Goal: Task Accomplishment & Management: Manage account settings

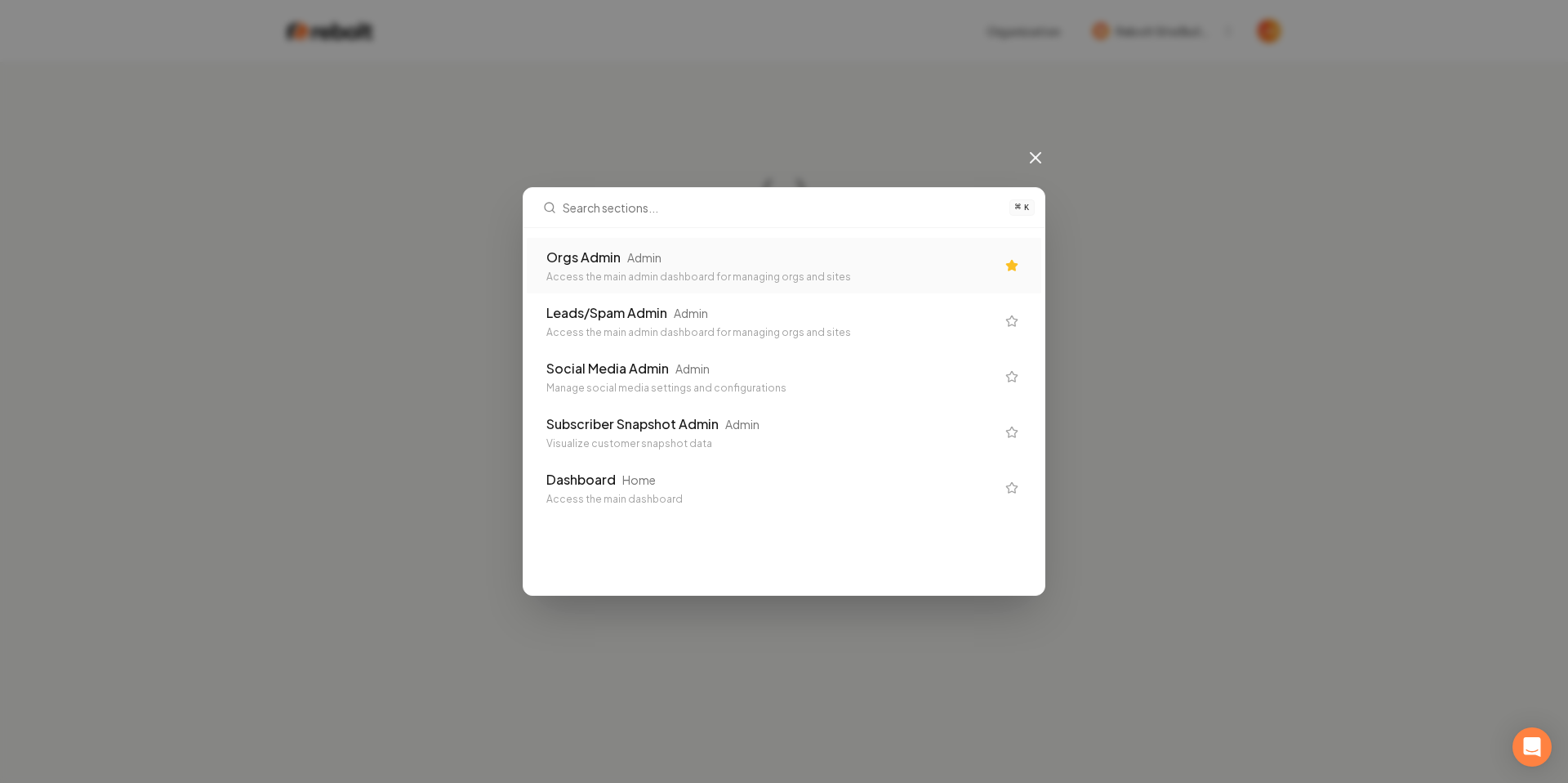
click at [606, 254] on div "Orgs Admin" at bounding box center [584, 257] width 75 height 19
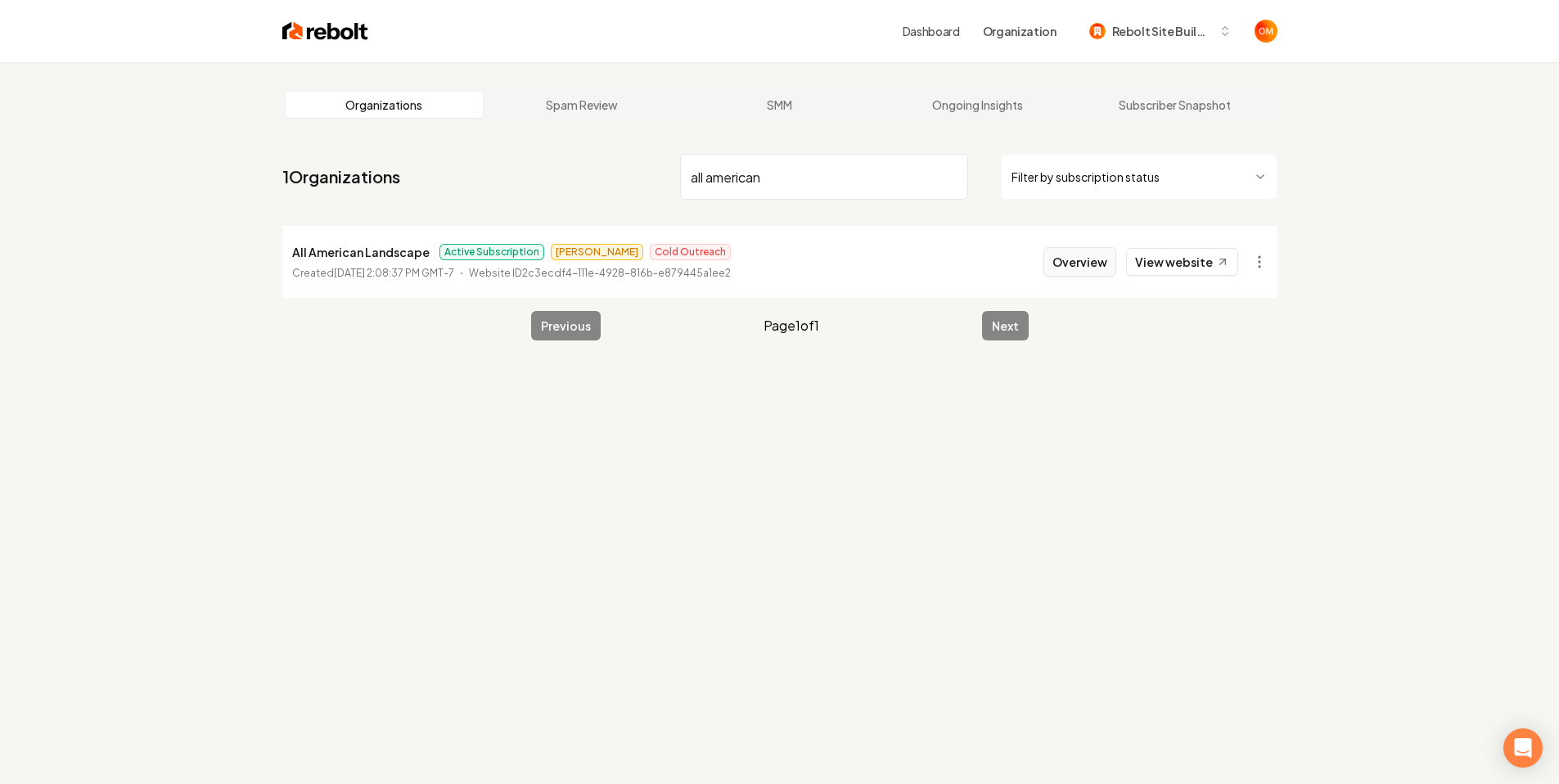
type input "all american"
click at [1099, 251] on button "Overview" at bounding box center [1080, 262] width 73 height 30
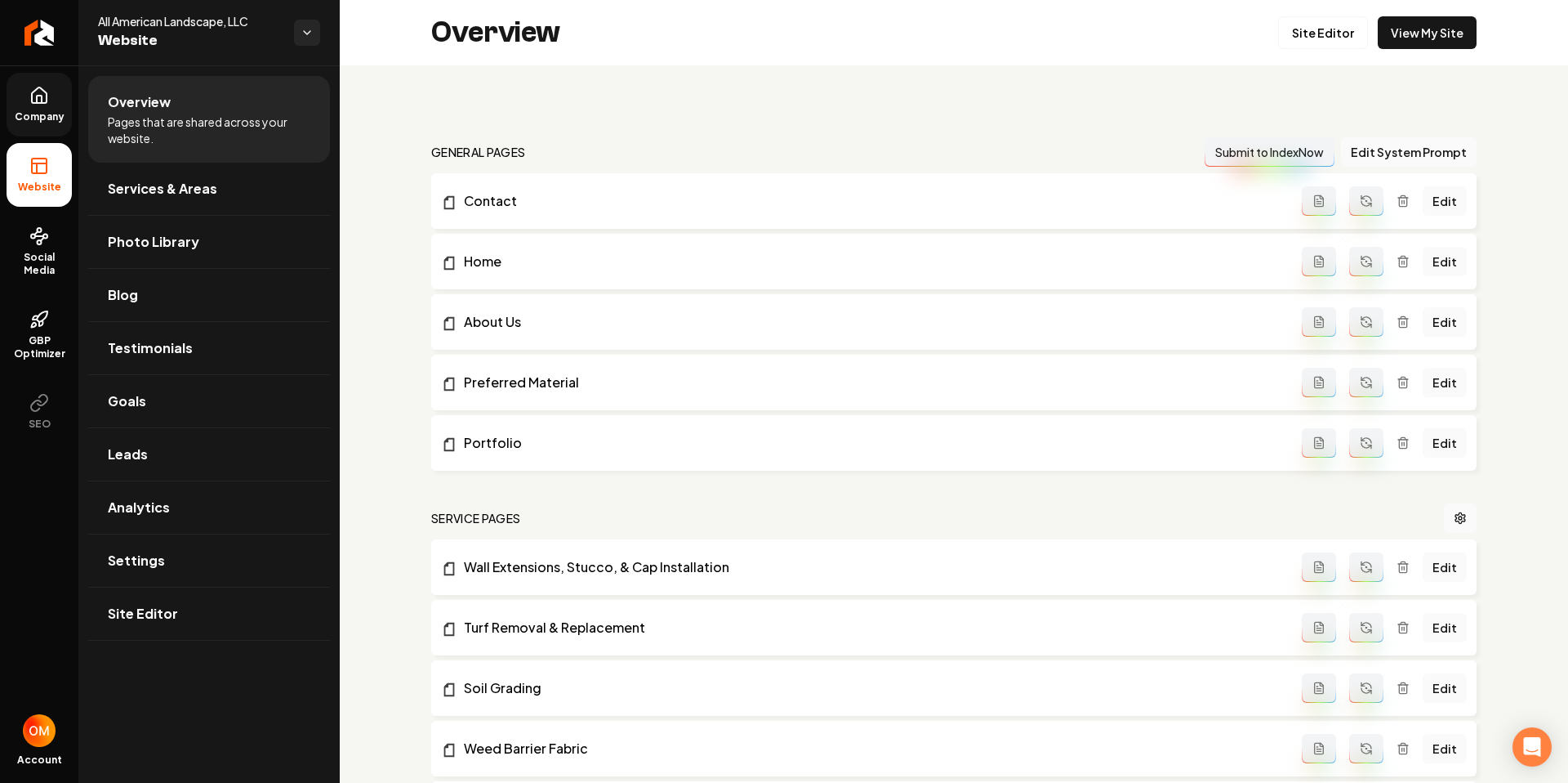
click at [20, 103] on link "Company" at bounding box center [39, 104] width 65 height 64
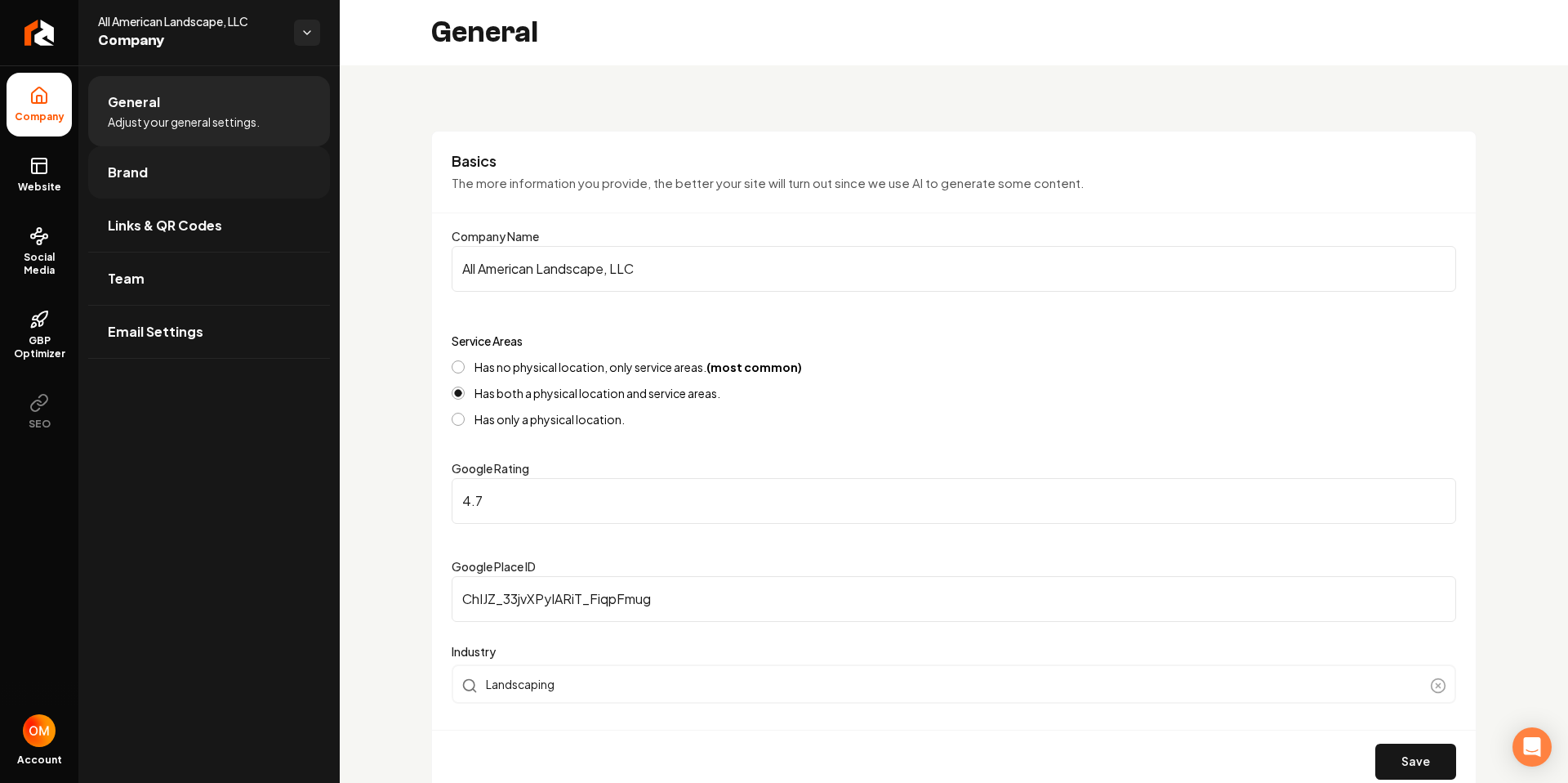
click at [199, 154] on link "Brand" at bounding box center [209, 172] width 242 height 53
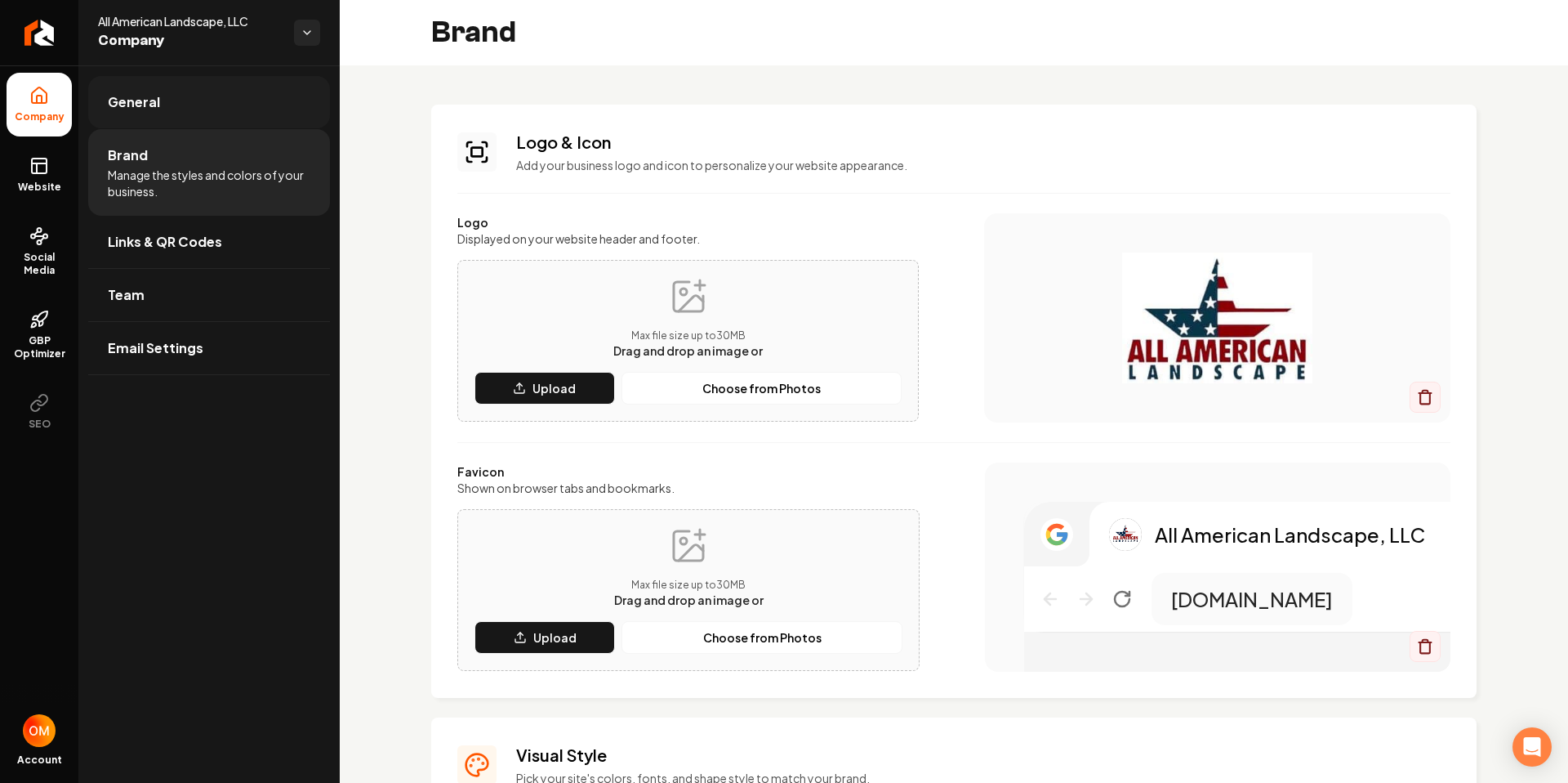
click at [213, 112] on link "General" at bounding box center [209, 101] width 242 height 53
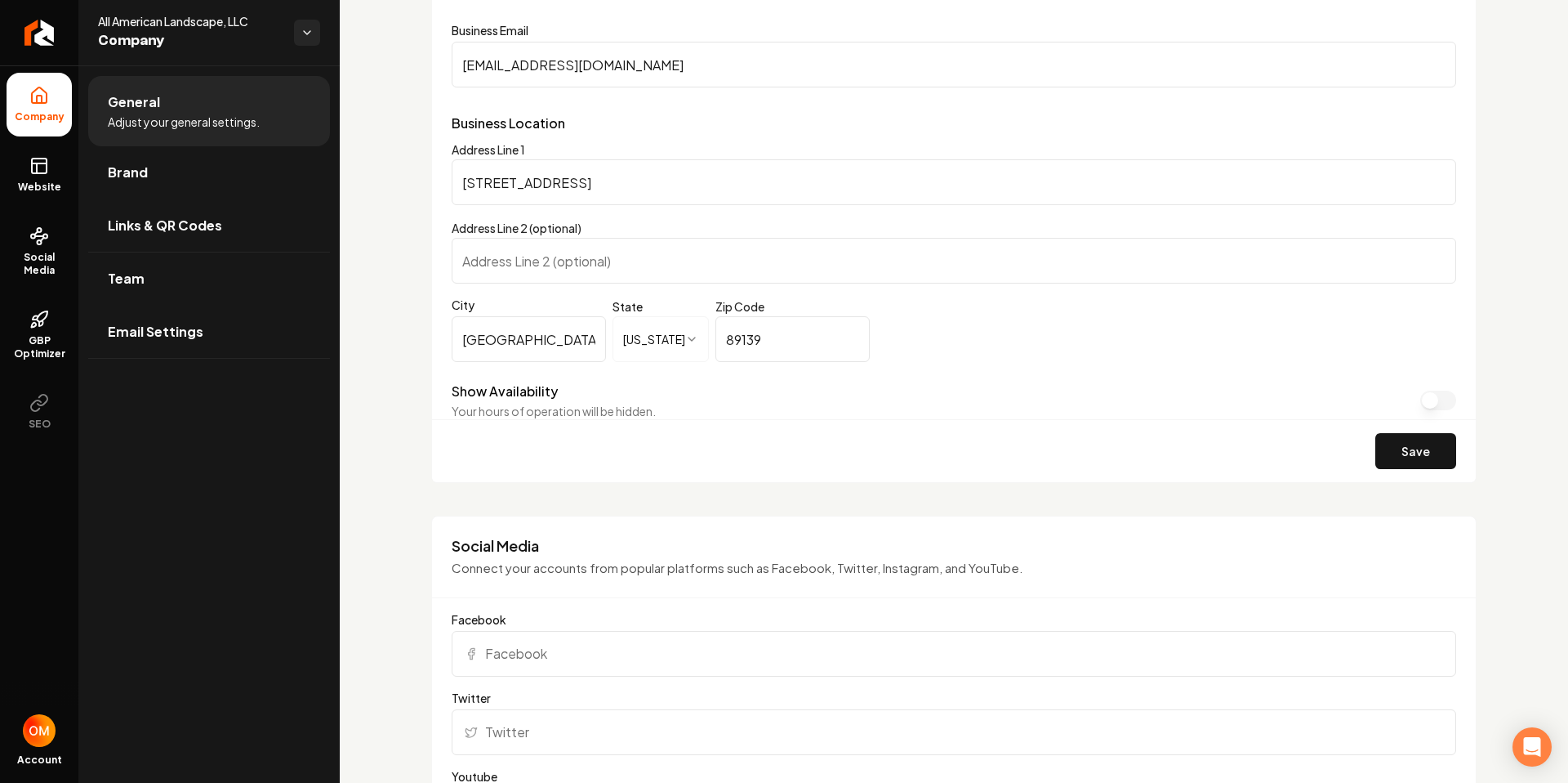
scroll to position [1002, 0]
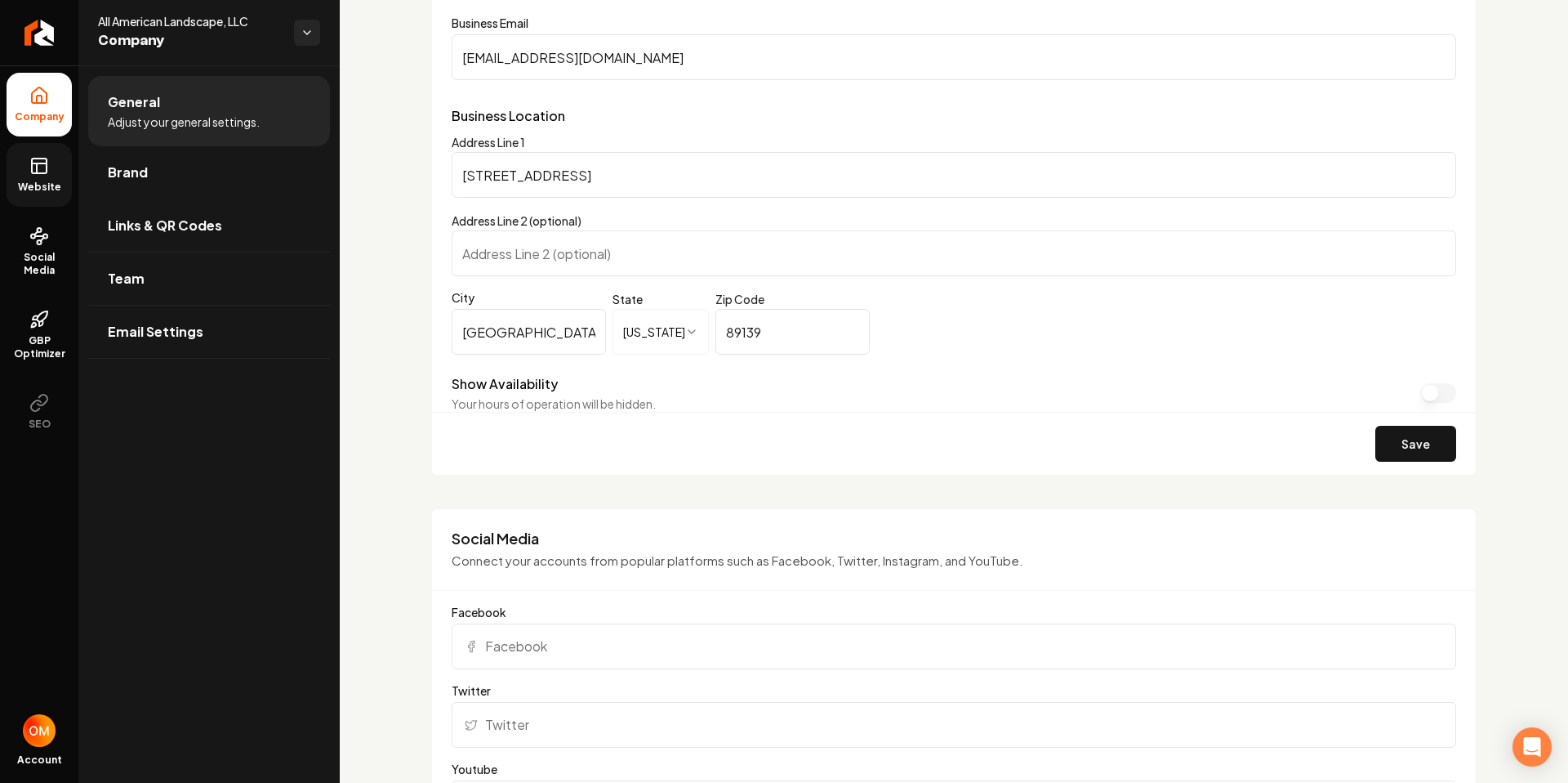
click at [48, 168] on icon at bounding box center [39, 166] width 19 height 19
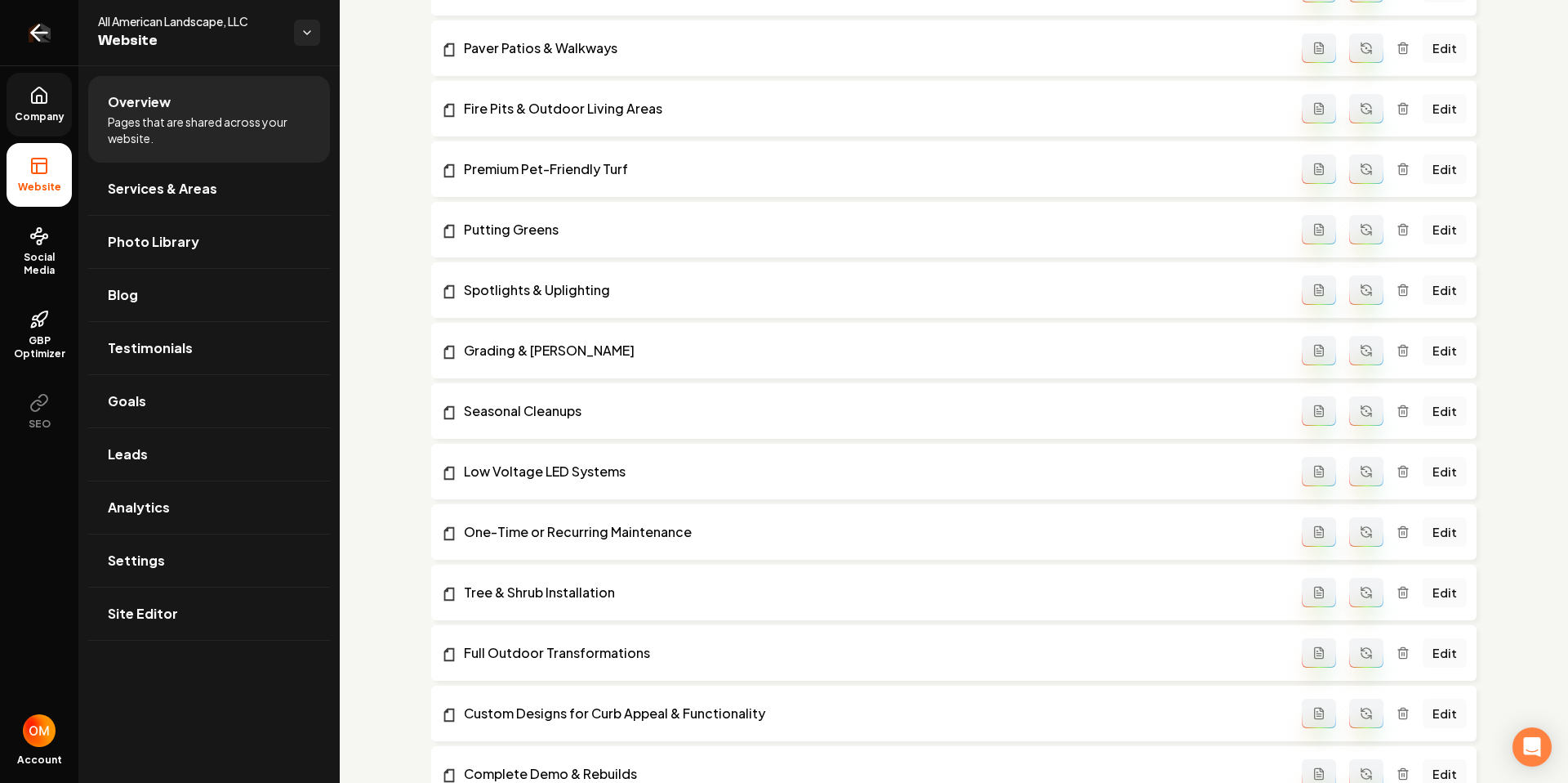
click at [32, 31] on icon "Return to dashboard" at bounding box center [38, 32] width 26 height 26
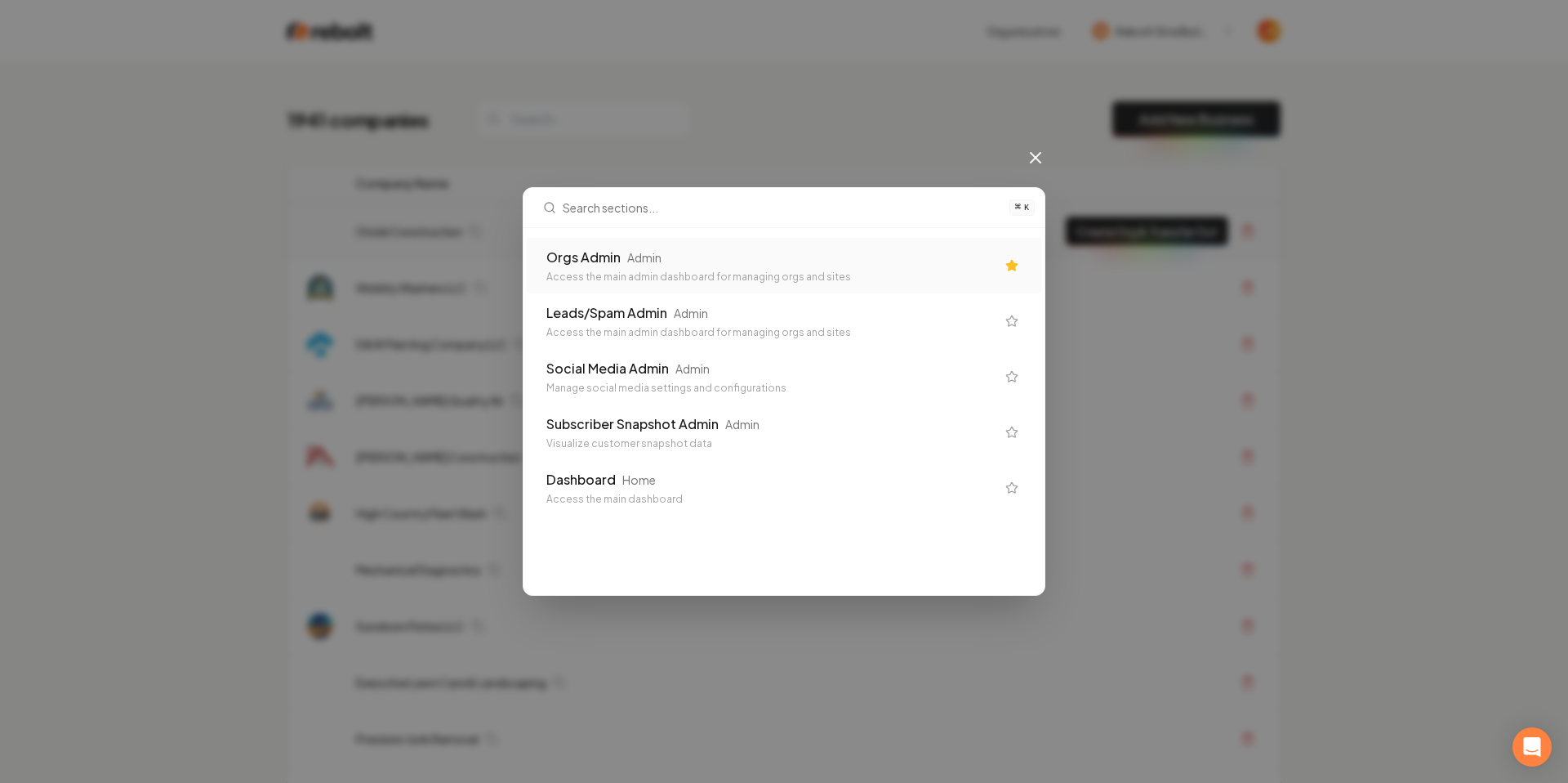
click at [661, 249] on div "Admin" at bounding box center [644, 257] width 34 height 16
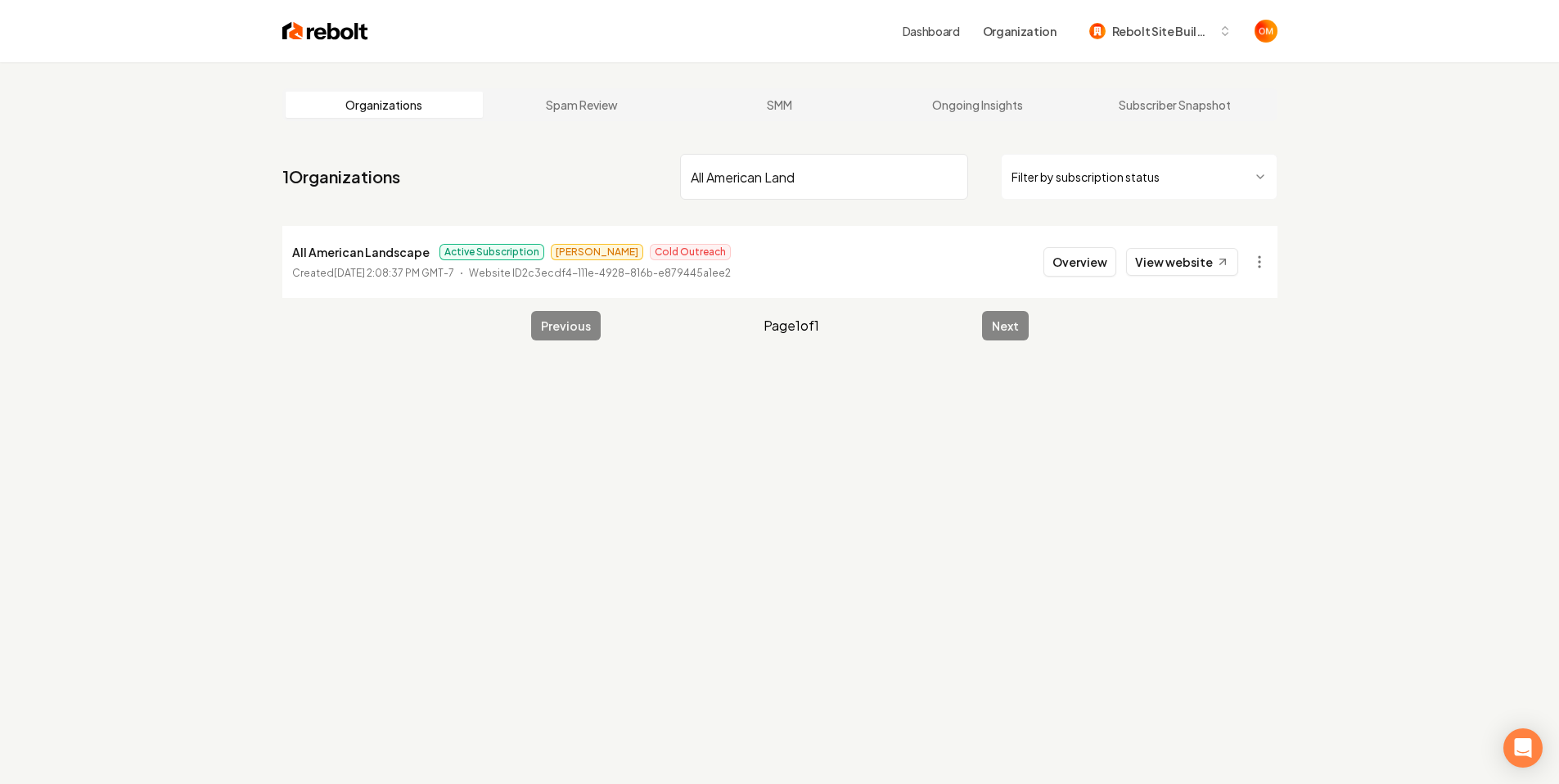
type input "All American Land"
click at [1255, 262] on html "Dashboard Organization Rebolt Site Builder Organizations Spam Review SMM Ongoin…" at bounding box center [780, 392] width 1559 height 784
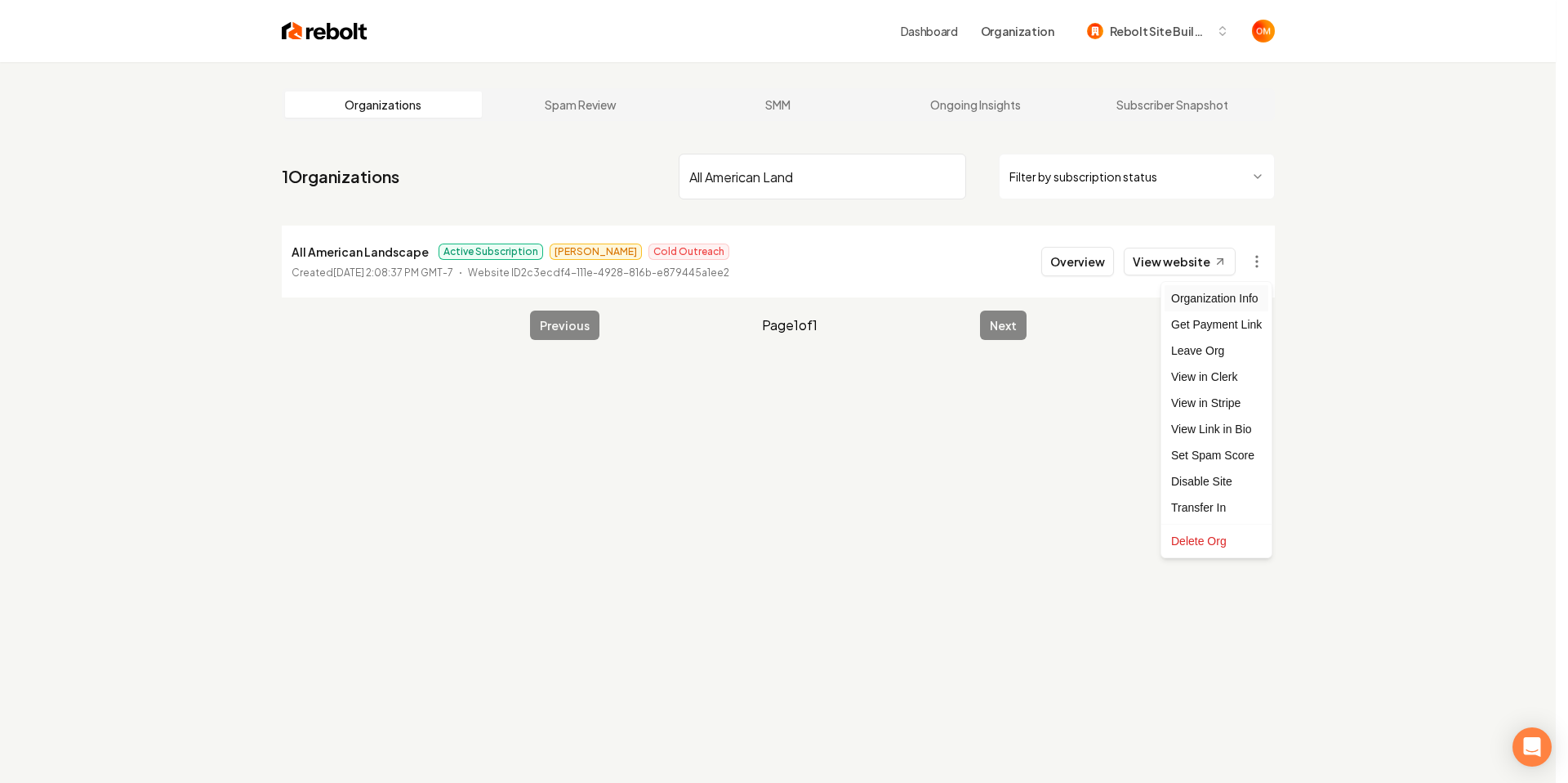
click at [1222, 298] on div "Organization Info" at bounding box center [1217, 298] width 103 height 26
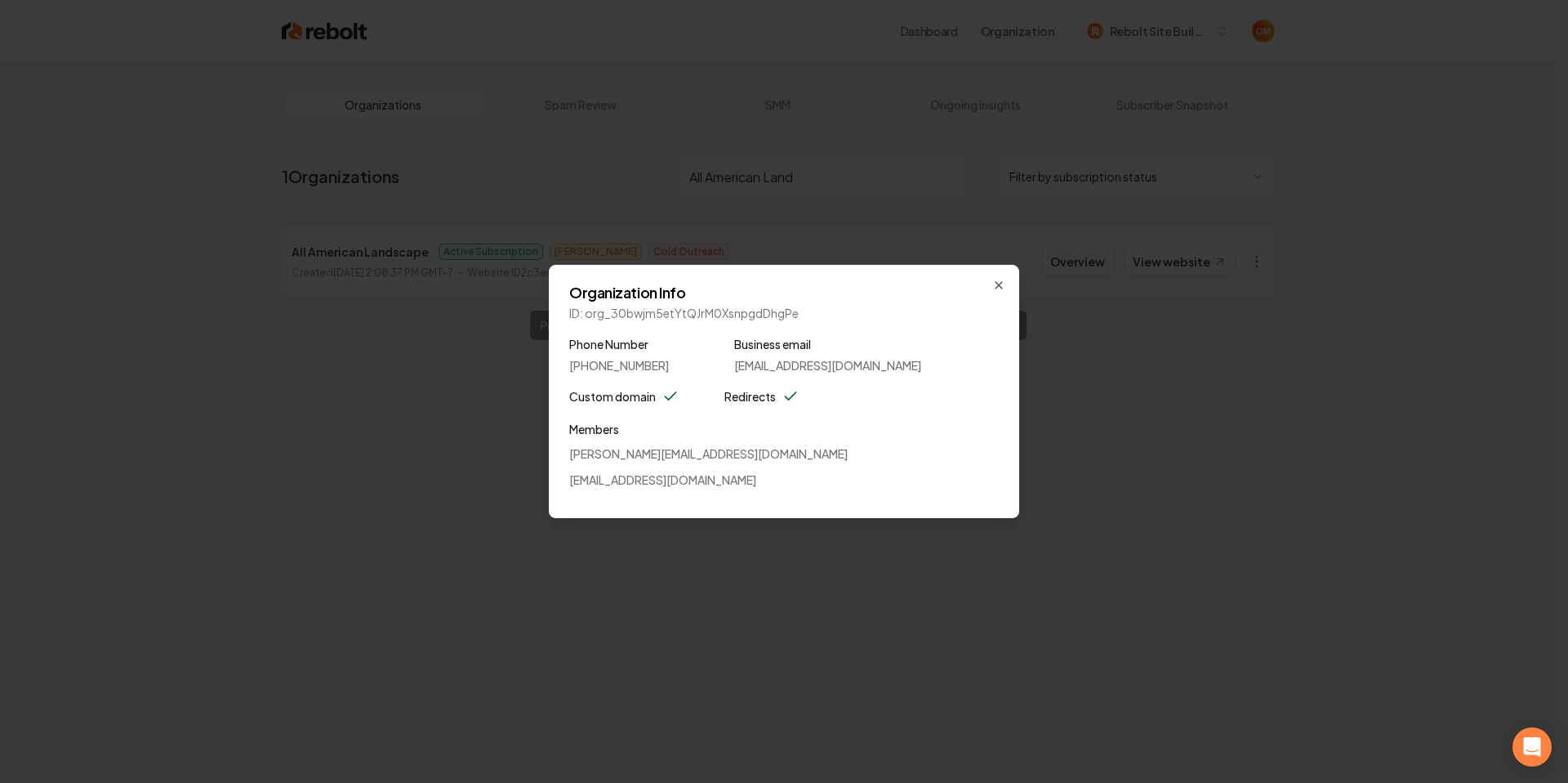
drag, startPoint x: 823, startPoint y: 493, endPoint x: 568, endPoint y: 454, distance: 258.0
click at [568, 454] on div "Organization Info ID: org_30bwjm5etYtQJrM0XsnpgdDhgPe Phone Number [PHONE_NUMBE…" at bounding box center [784, 391] width 471 height 254
drag, startPoint x: 673, startPoint y: 448, endPoint x: 727, endPoint y: 467, distance: 57.2
click at [673, 448] on p "[PERSON_NAME][EMAIL_ADDRESS][DOMAIN_NAME]" at bounding box center [784, 453] width 430 height 16
drag, startPoint x: 689, startPoint y: 475, endPoint x: 544, endPoint y: 481, distance: 145.1
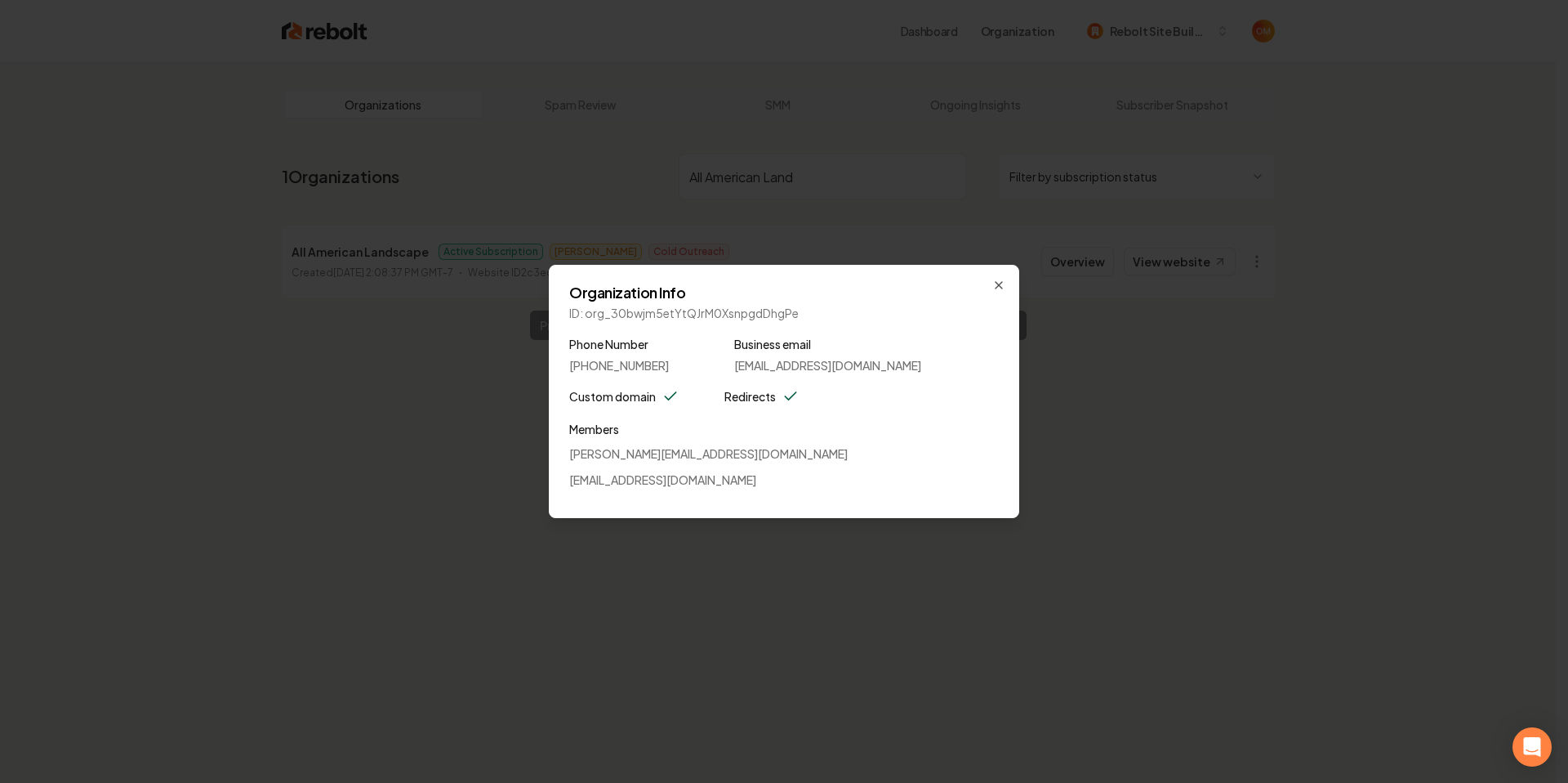
click at [544, 481] on body "Dashboard Organization Rebolt Site Builder Organizations Spam Review SMM Ongoin…" at bounding box center [778, 392] width 1557 height 783
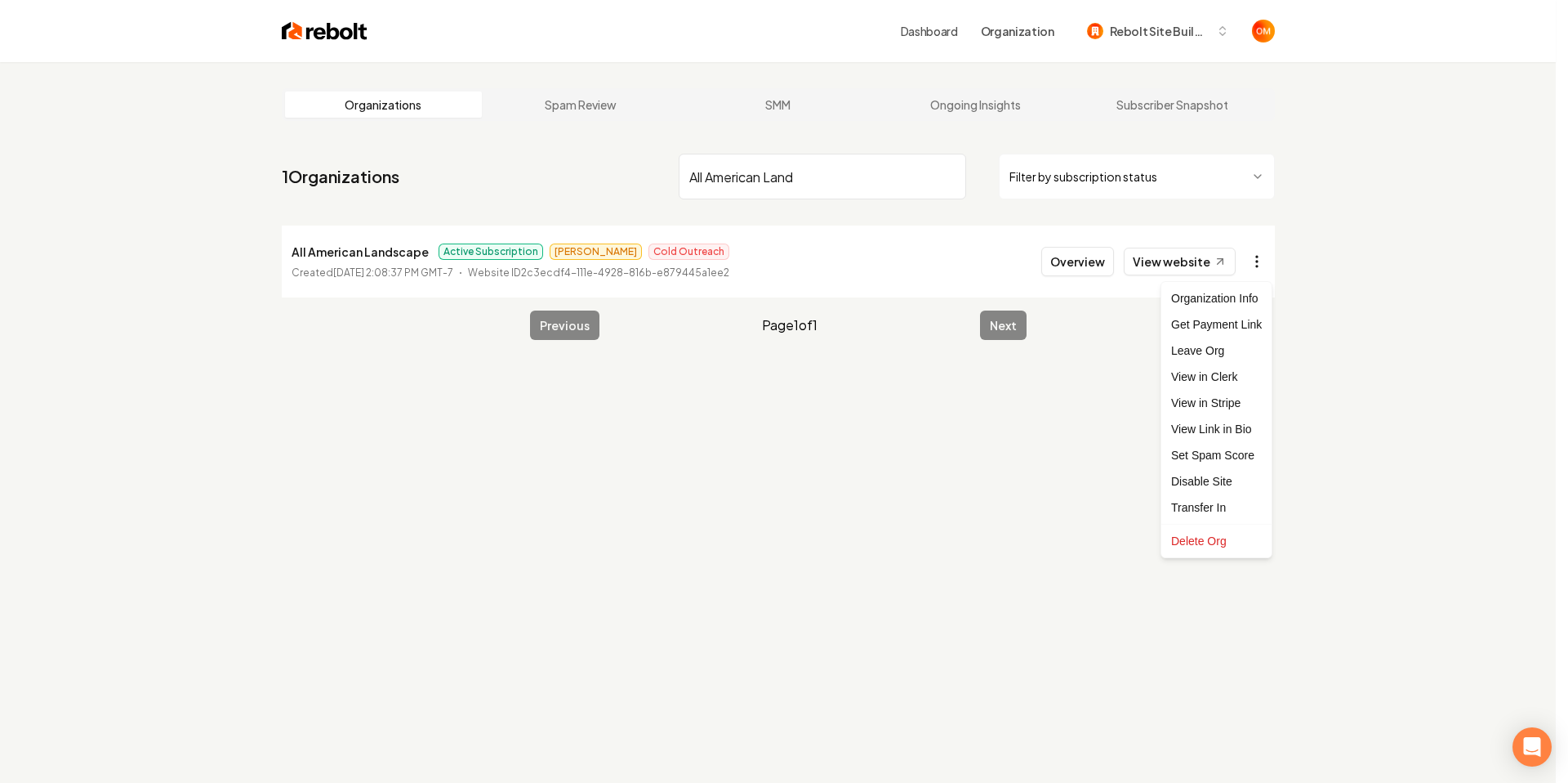
click at [1250, 264] on html "Dashboard Organization Rebolt Site Builder Organizations Spam Review SMM Ongoin…" at bounding box center [784, 392] width 1568 height 783
click at [1230, 301] on div "Organization Info" at bounding box center [1217, 298] width 103 height 26
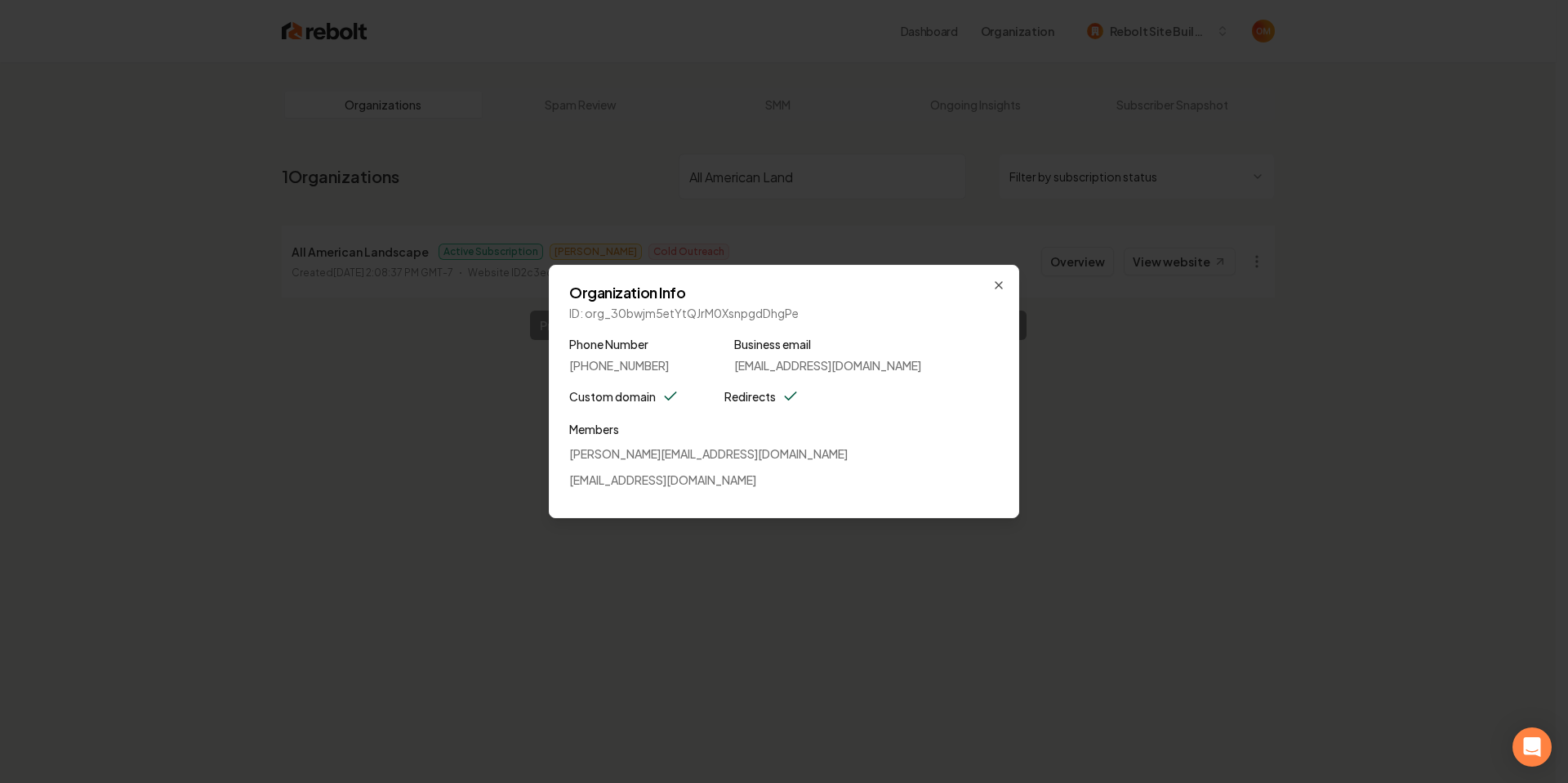
drag, startPoint x: 793, startPoint y: 480, endPoint x: 594, endPoint y: 482, distance: 199.0
click at [566, 484] on div "Organization Info ID: org_30bwjm5etYtQJrM0XsnpgdDhgPe Phone Number [PHONE_NUMBE…" at bounding box center [784, 391] width 471 height 254
copy p "[EMAIL_ADDRESS][DOMAIN_NAME]"
click at [874, 414] on div "Organization Info ID: org_30bwjm5etYtQJrM0XsnpgdDhgPe Phone Number [PHONE_NUMBE…" at bounding box center [784, 391] width 471 height 254
click at [998, 281] on icon "button" at bounding box center [999, 285] width 13 height 13
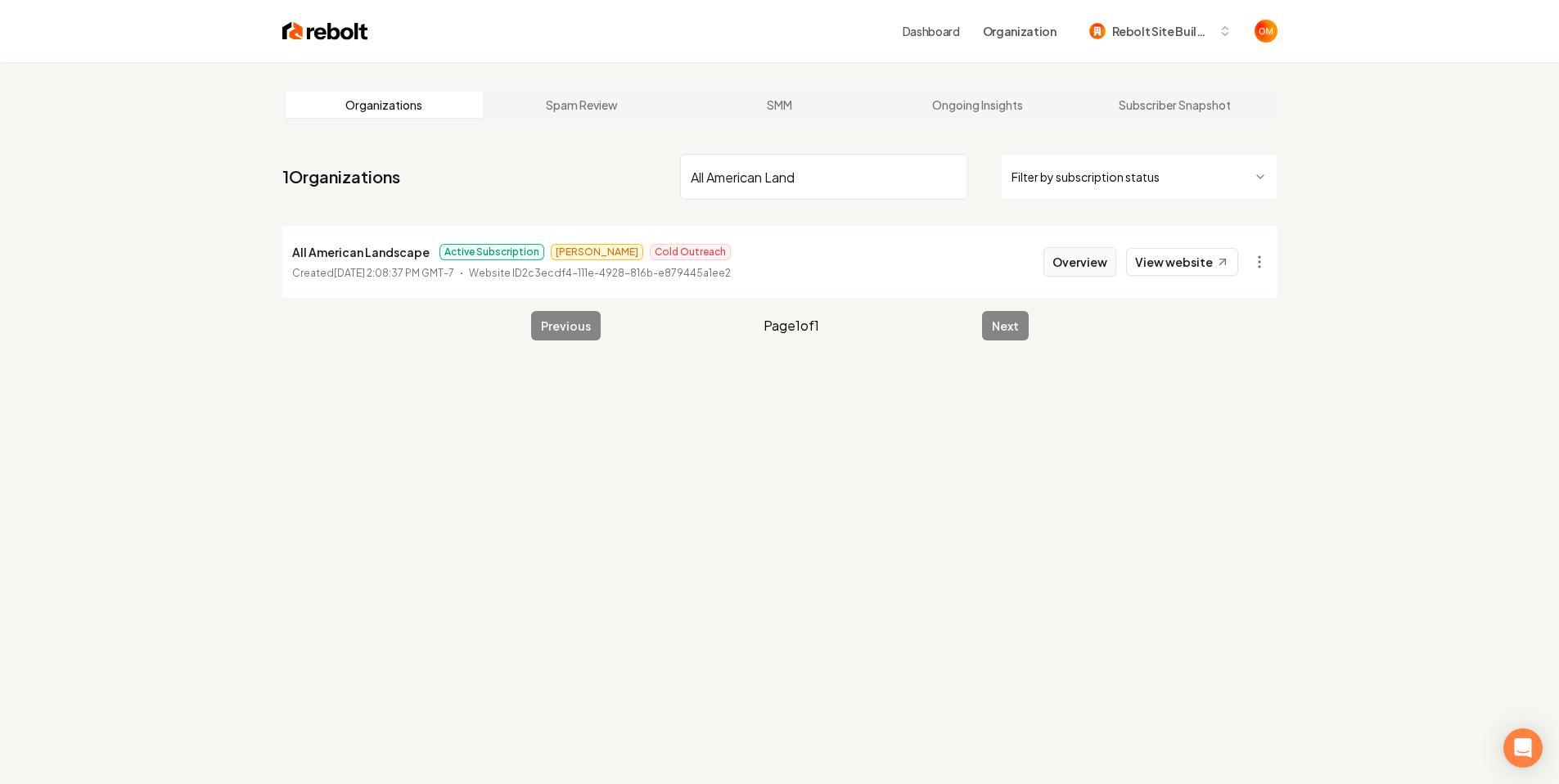
click at [1069, 256] on button "Overview" at bounding box center [1080, 262] width 73 height 30
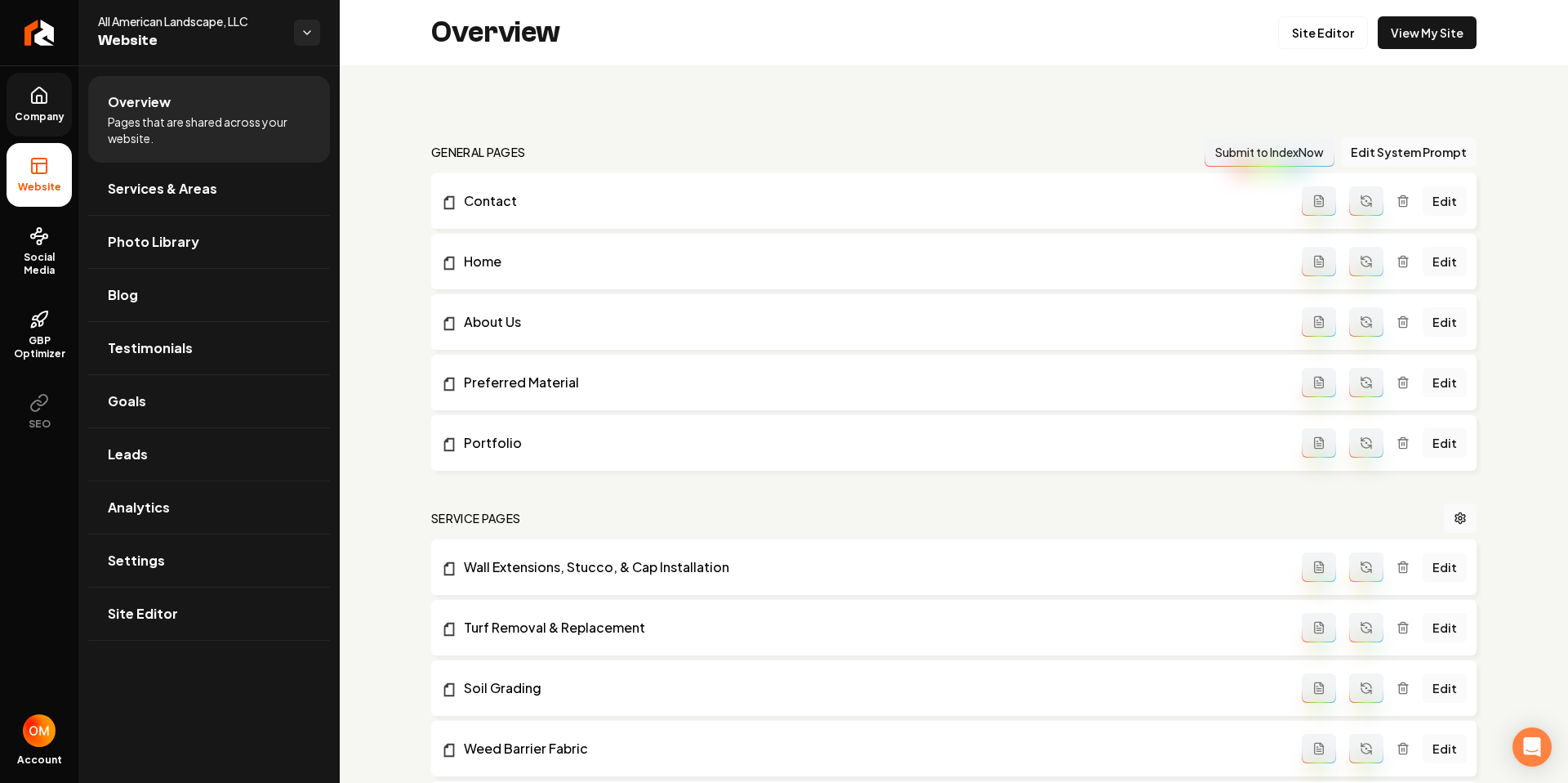
click at [37, 108] on link "Company" at bounding box center [39, 104] width 65 height 64
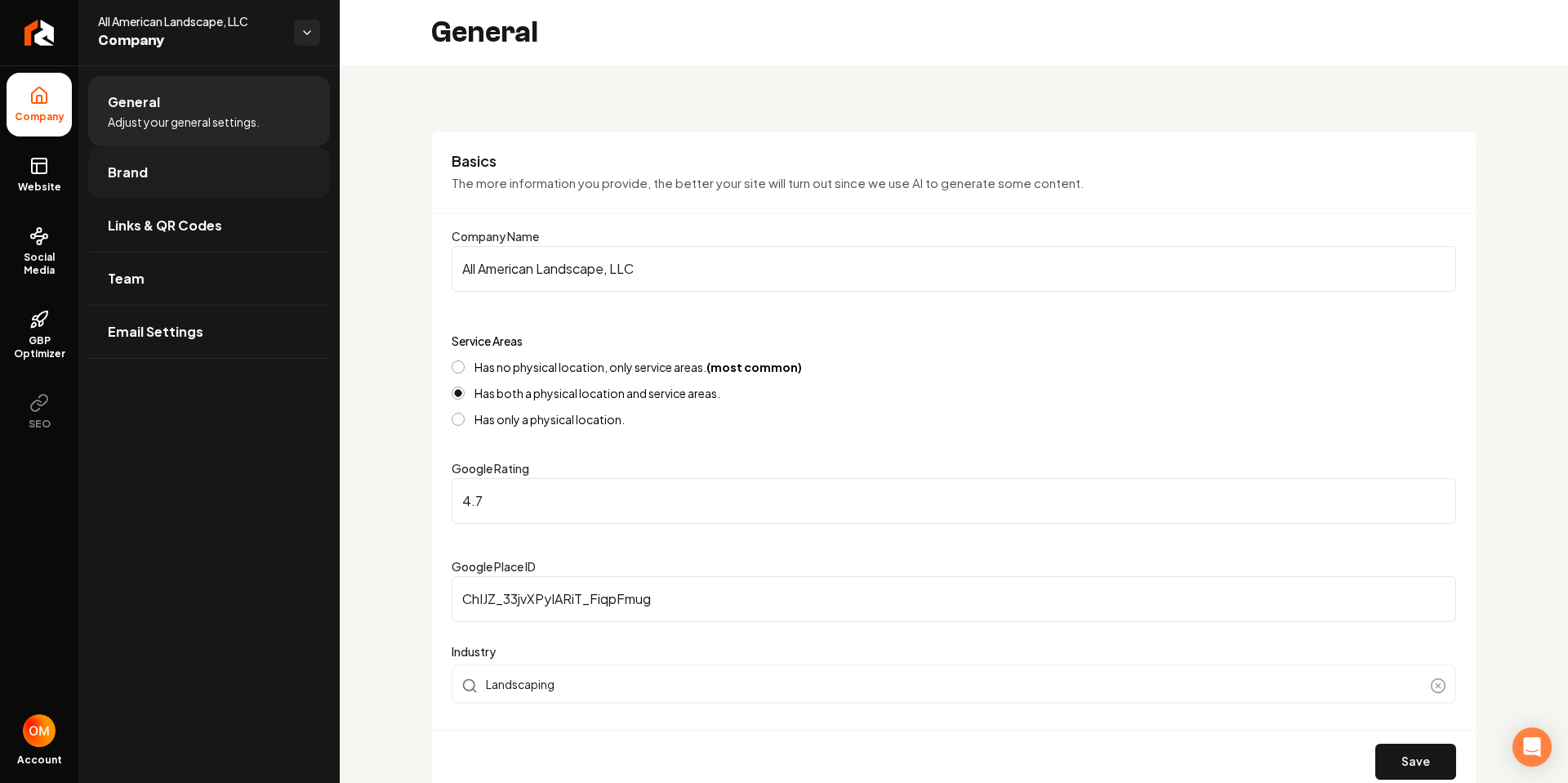
click at [149, 162] on link "Brand" at bounding box center [209, 172] width 242 height 53
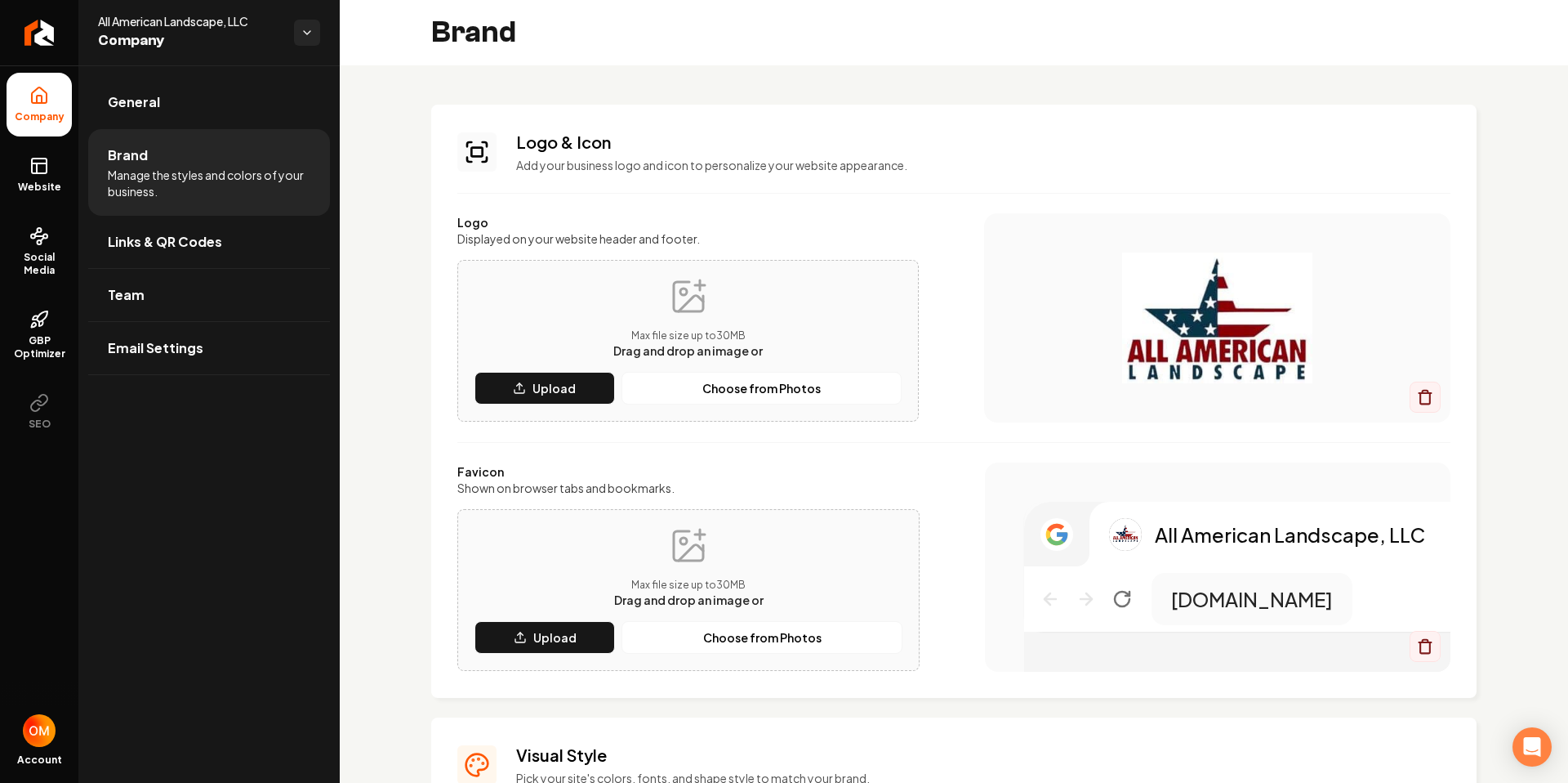
drag, startPoint x: 217, startPoint y: 102, endPoint x: 227, endPoint y: 106, distance: 10.8
click at [217, 102] on link "General" at bounding box center [209, 101] width 242 height 53
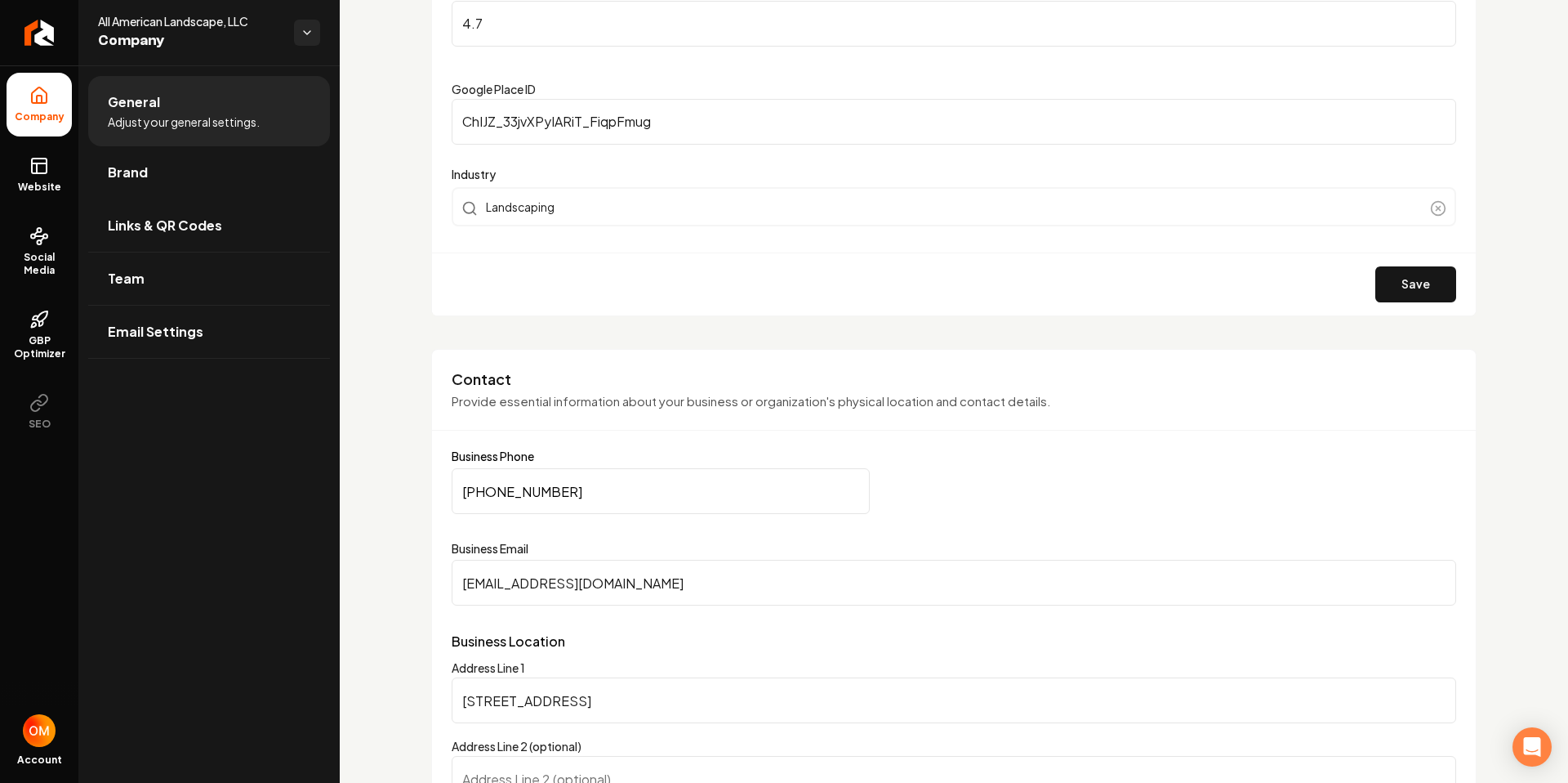
scroll to position [487, 0]
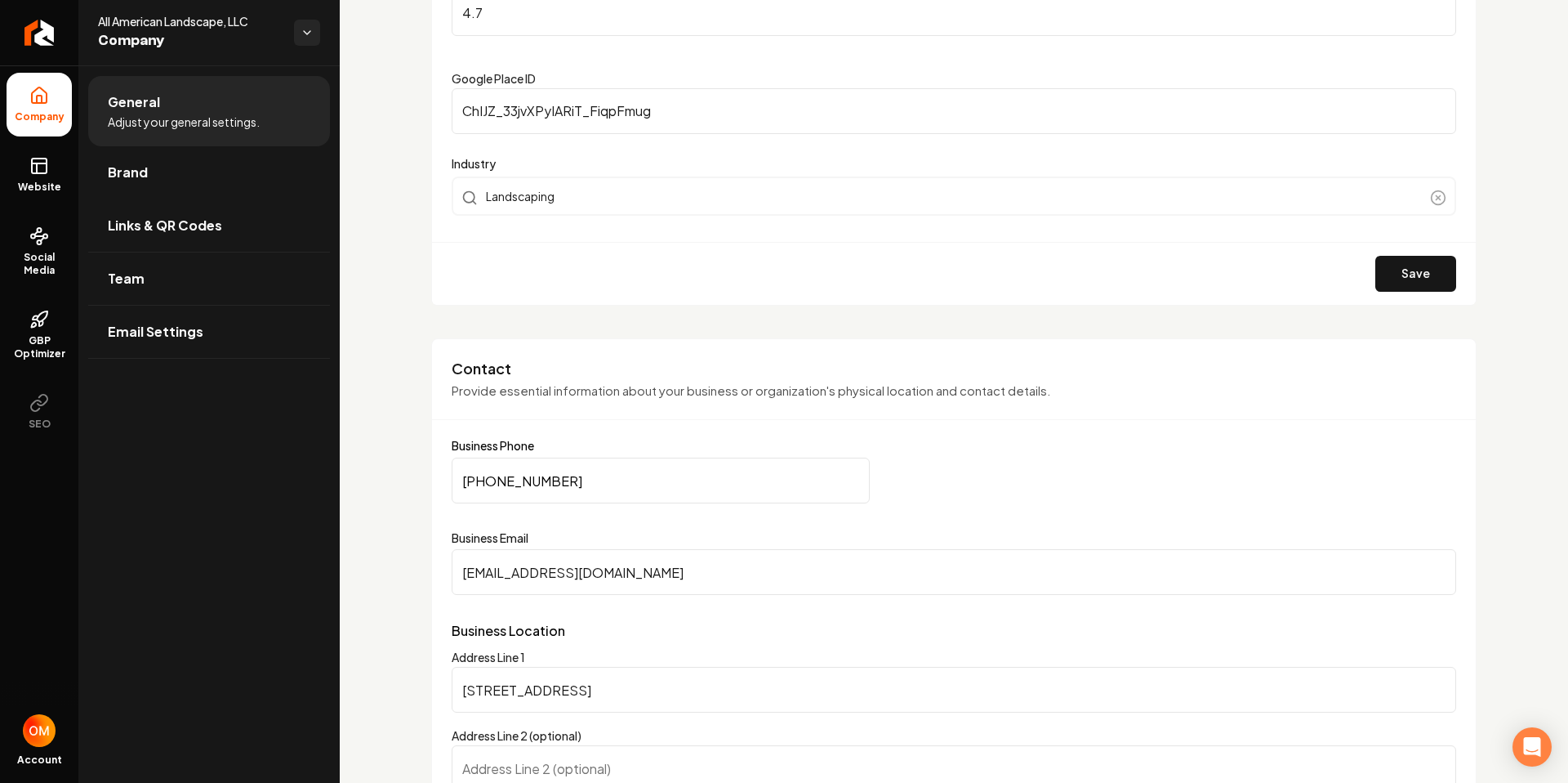
drag, startPoint x: 576, startPoint y: 580, endPoint x: 440, endPoint y: 575, distance: 136.1
click at [438, 576] on div "**********" at bounding box center [954, 664] width 1045 height 653
paste input "allamericanlandscapelv@g"
type input "[EMAIL_ADDRESS][DOMAIN_NAME]"
click at [1296, 435] on div "**********" at bounding box center [954, 664] width 1045 height 653
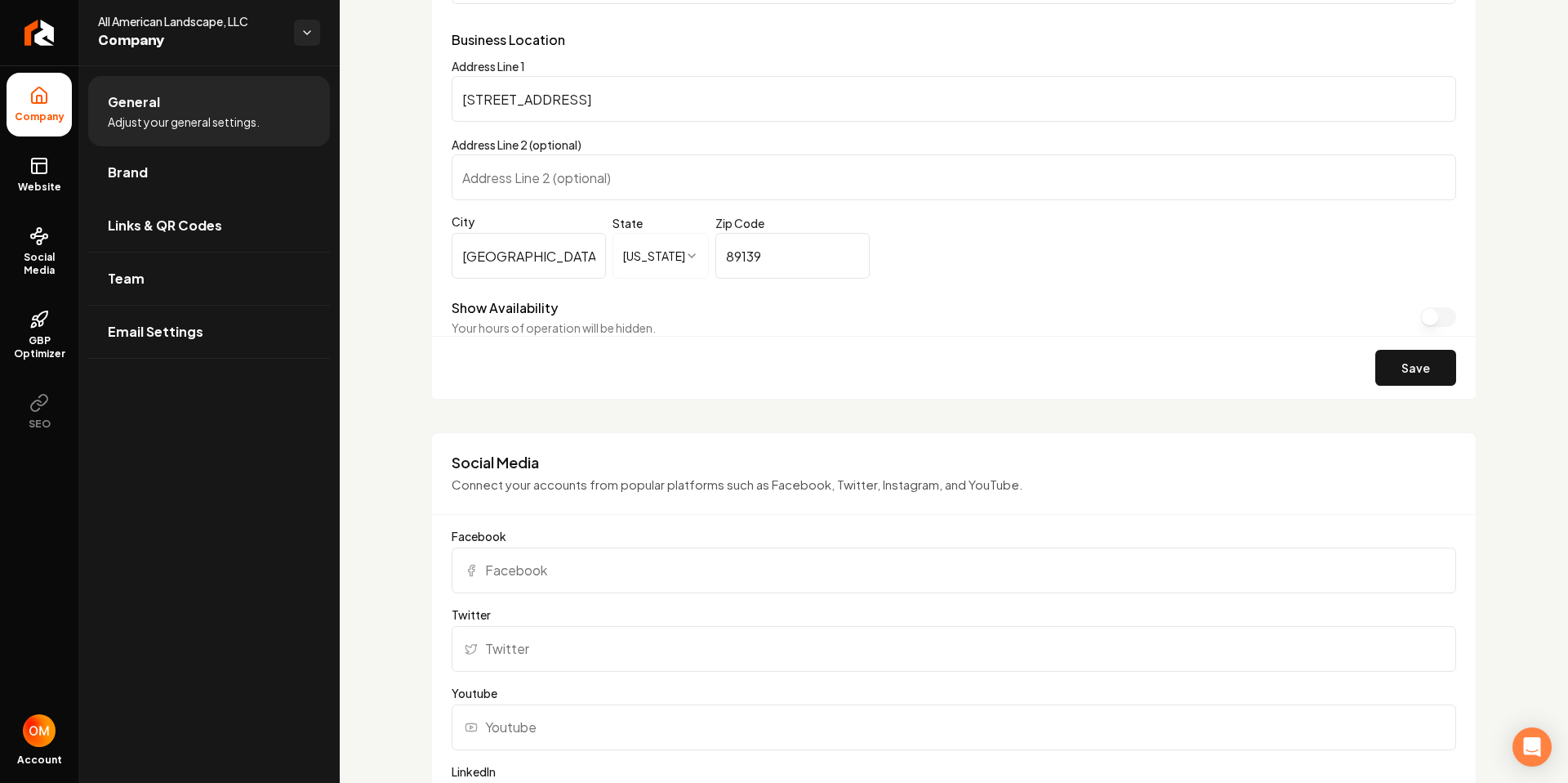
scroll to position [1152, 0]
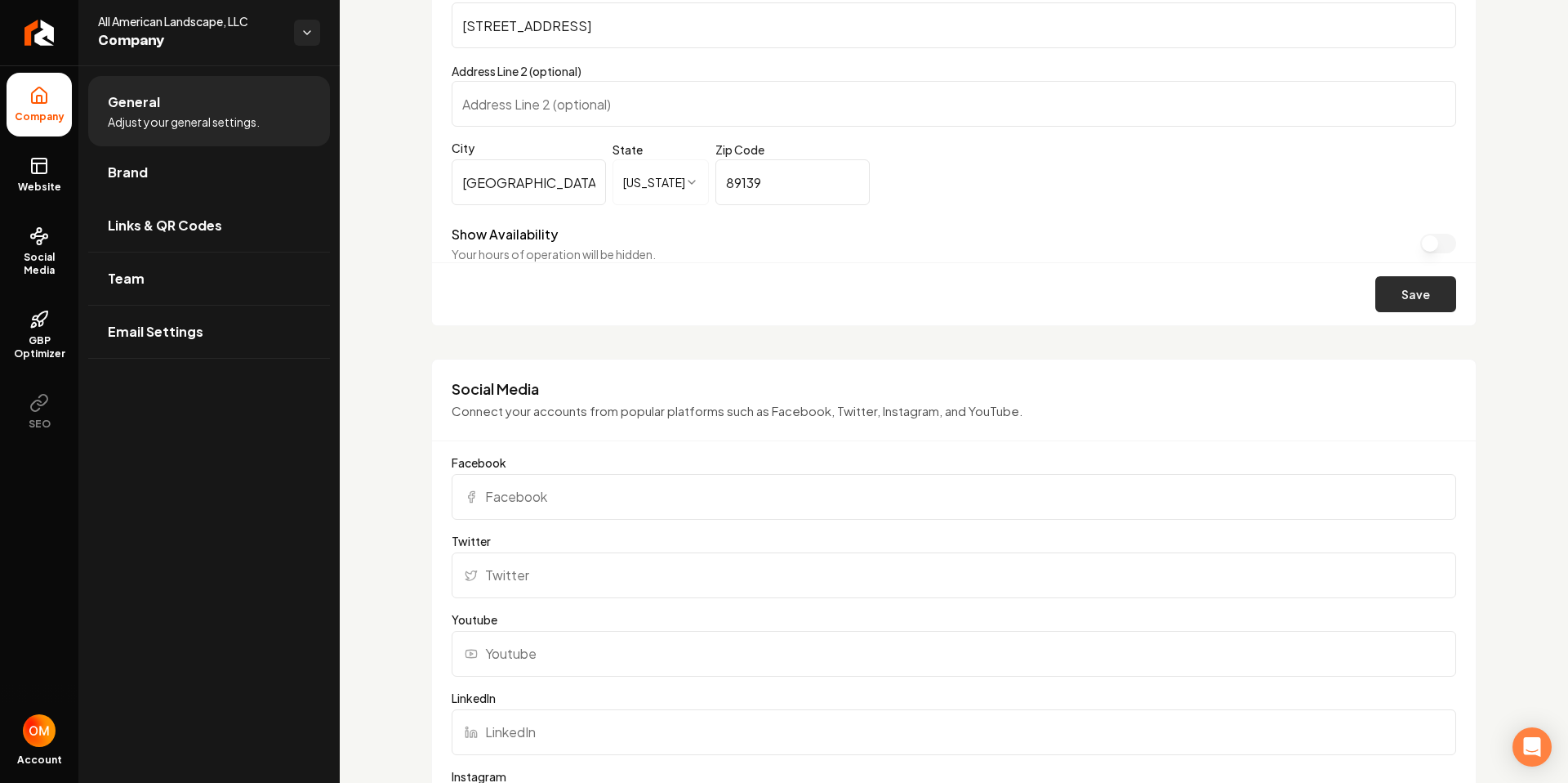
click at [1407, 293] on button "Save" at bounding box center [1416, 294] width 80 height 36
click at [25, 182] on span "Website" at bounding box center [39, 188] width 56 height 13
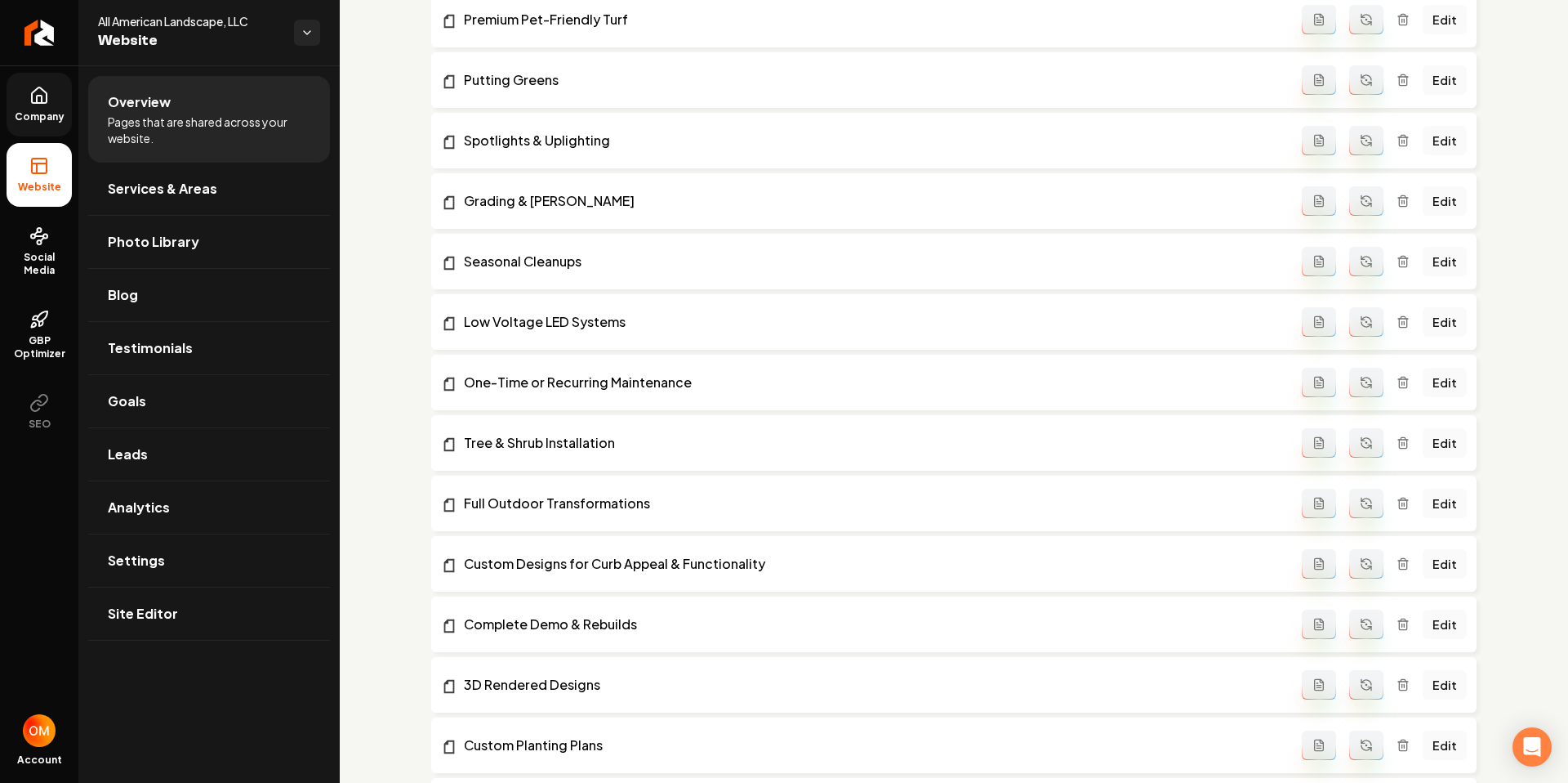
click at [36, 115] on span "Company" at bounding box center [40, 117] width 63 height 13
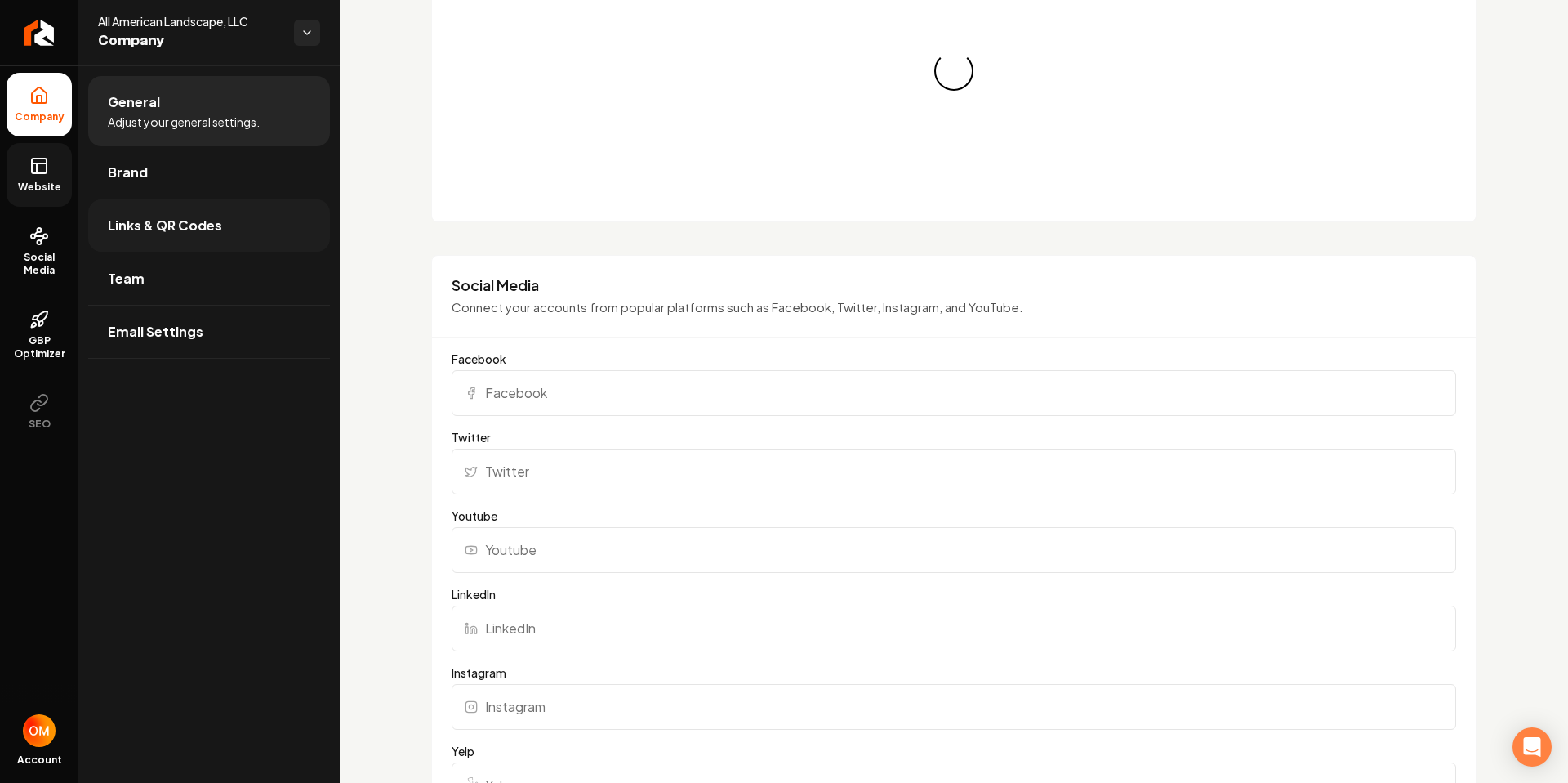
scroll to position [1152, 0]
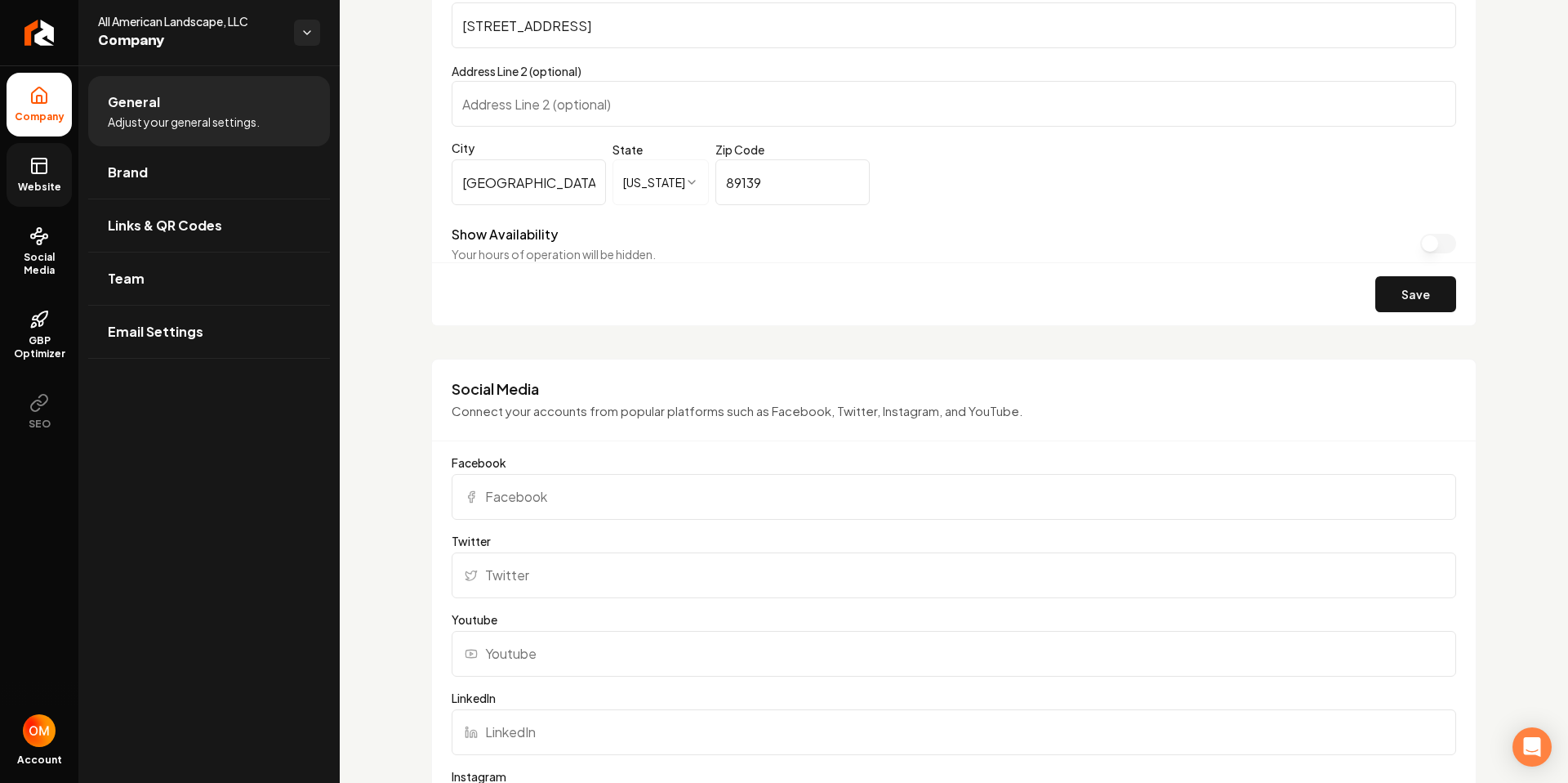
click at [25, 182] on span "Website" at bounding box center [39, 188] width 56 height 13
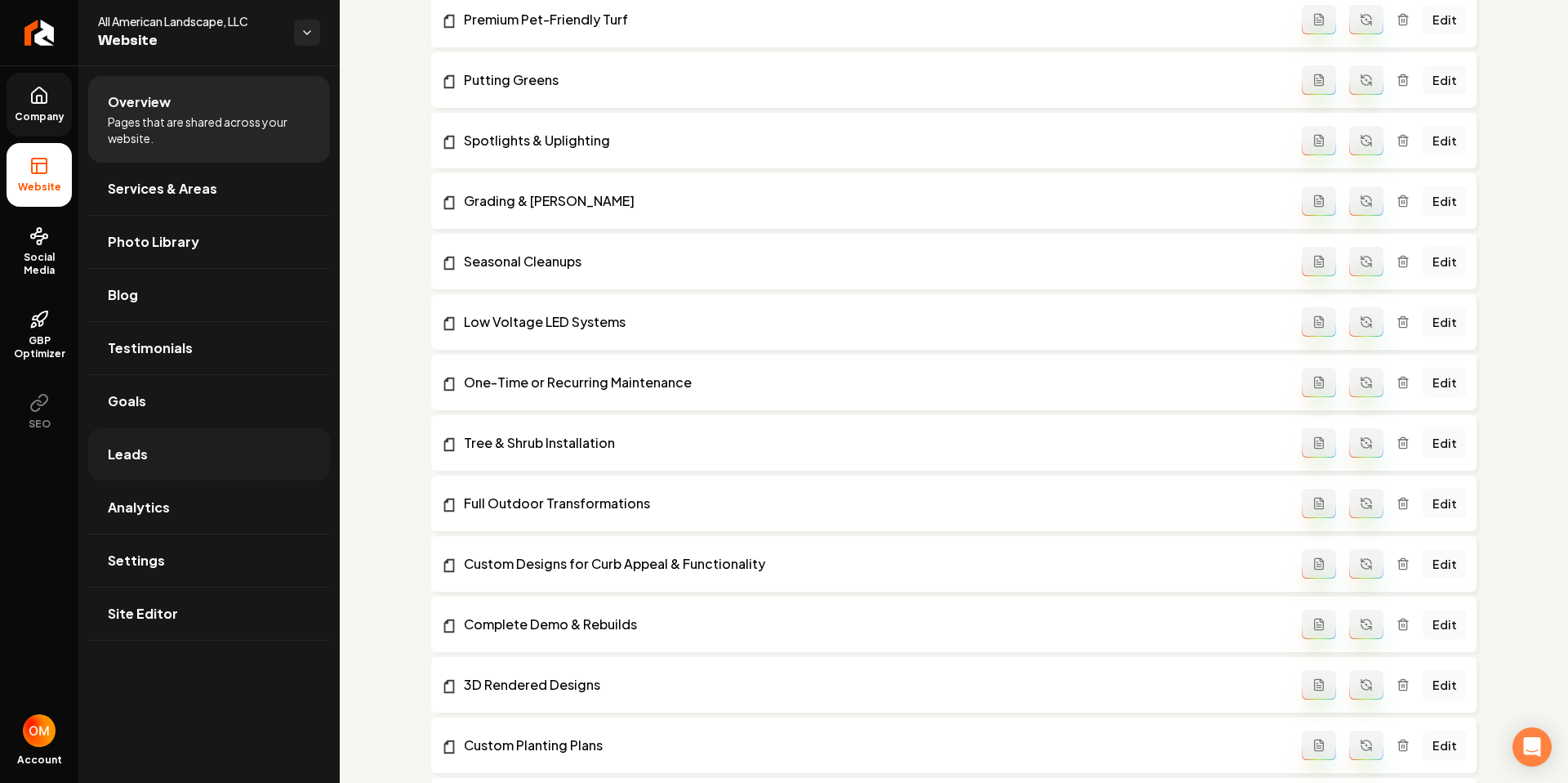
click at [174, 459] on link "Leads" at bounding box center [209, 454] width 242 height 53
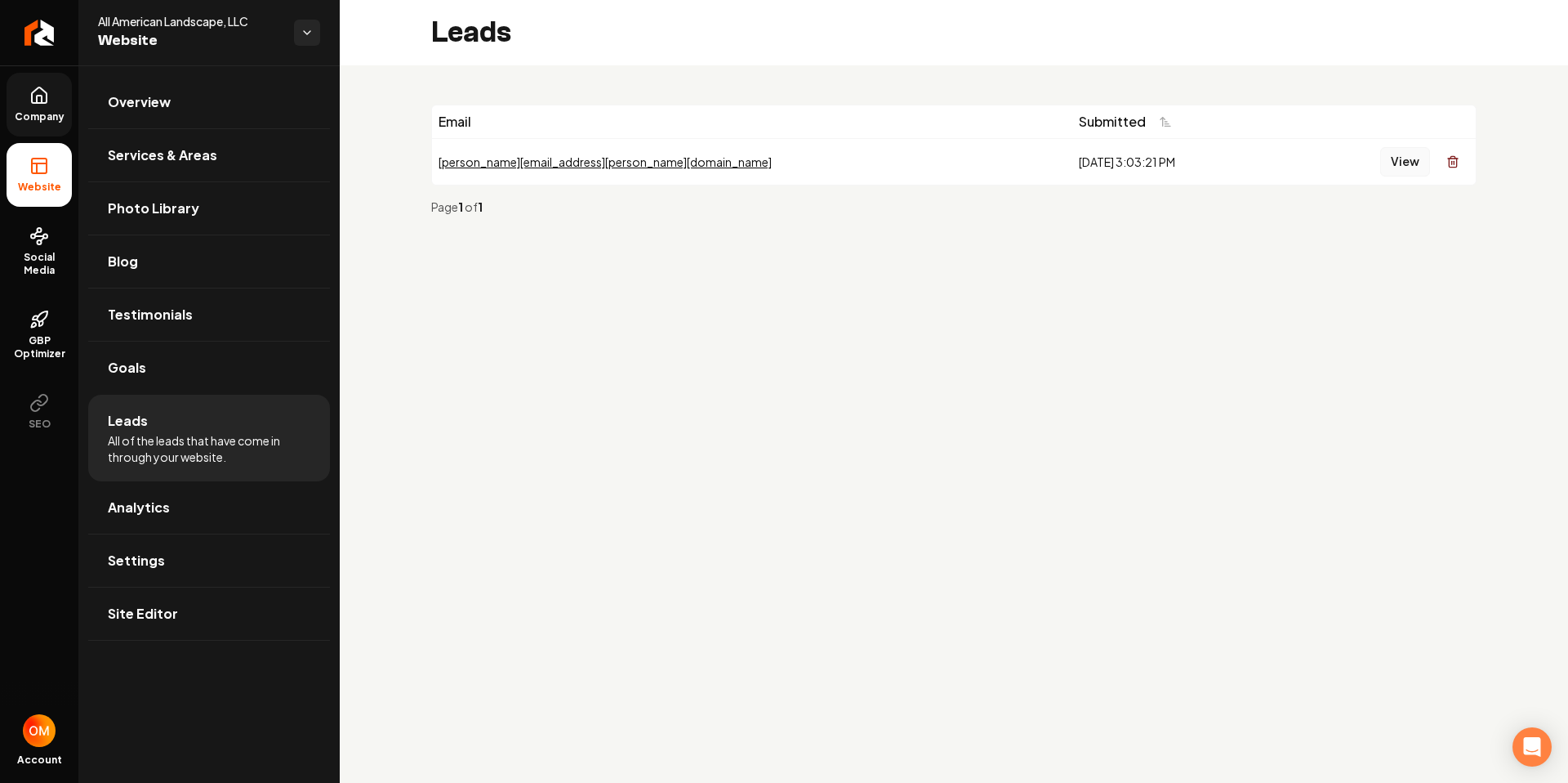
click at [1396, 163] on button "View" at bounding box center [1405, 162] width 50 height 30
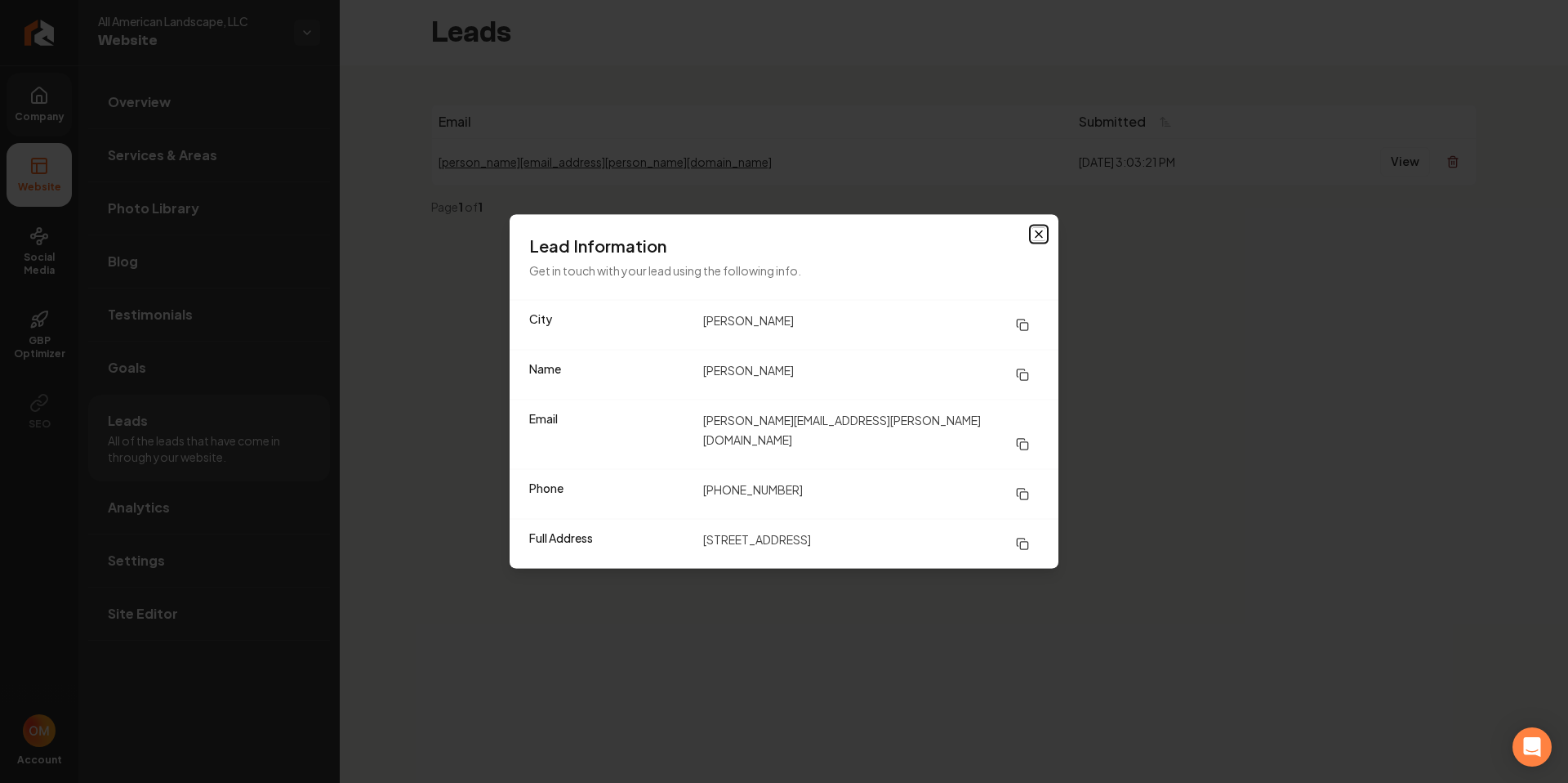
click at [1035, 241] on icon "button" at bounding box center [1040, 235] width 13 height 13
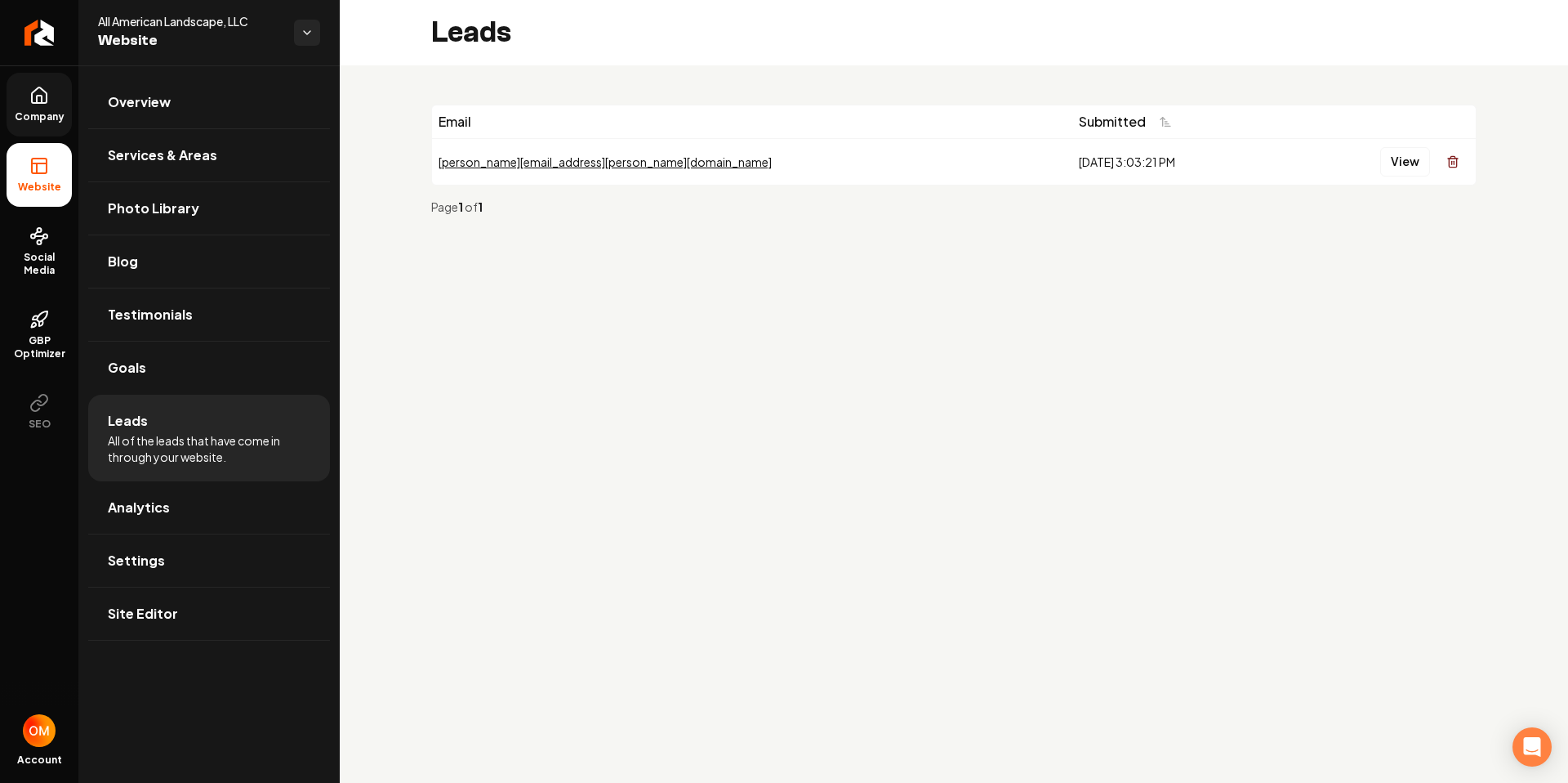
click at [1035, 242] on div "Email Submitted [PERSON_NAME][EMAIL_ADDRESS][PERSON_NAME][DOMAIN_NAME] [DATE] 3…" at bounding box center [953, 166] width 1228 height 202
click at [1384, 163] on button "View" at bounding box center [1405, 162] width 50 height 30
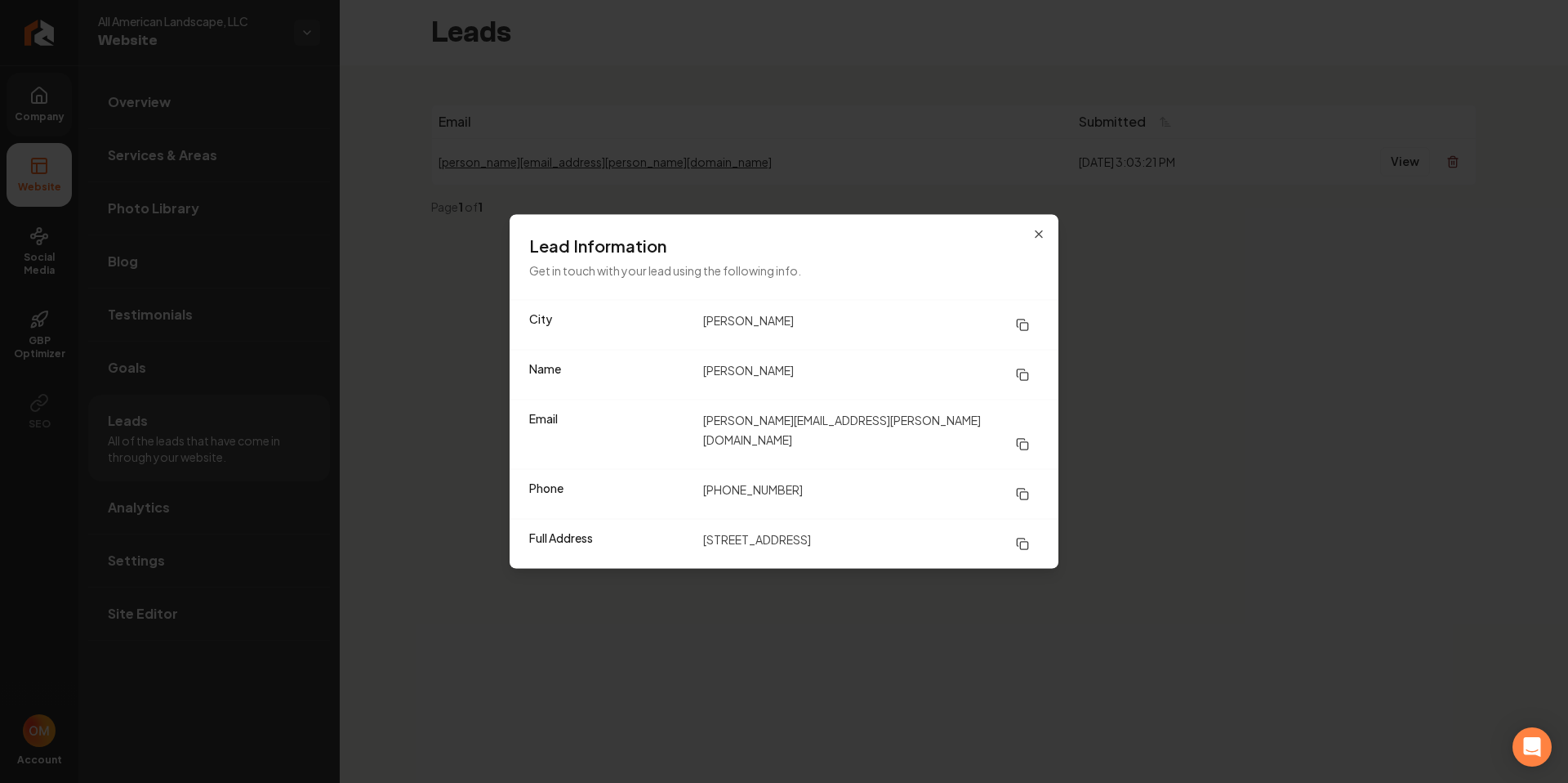
click at [1047, 245] on div "Lead Information Get in touch with your lead using the following info." at bounding box center [783, 257] width 549 height 85
click at [1044, 241] on icon "button" at bounding box center [1040, 235] width 13 height 13
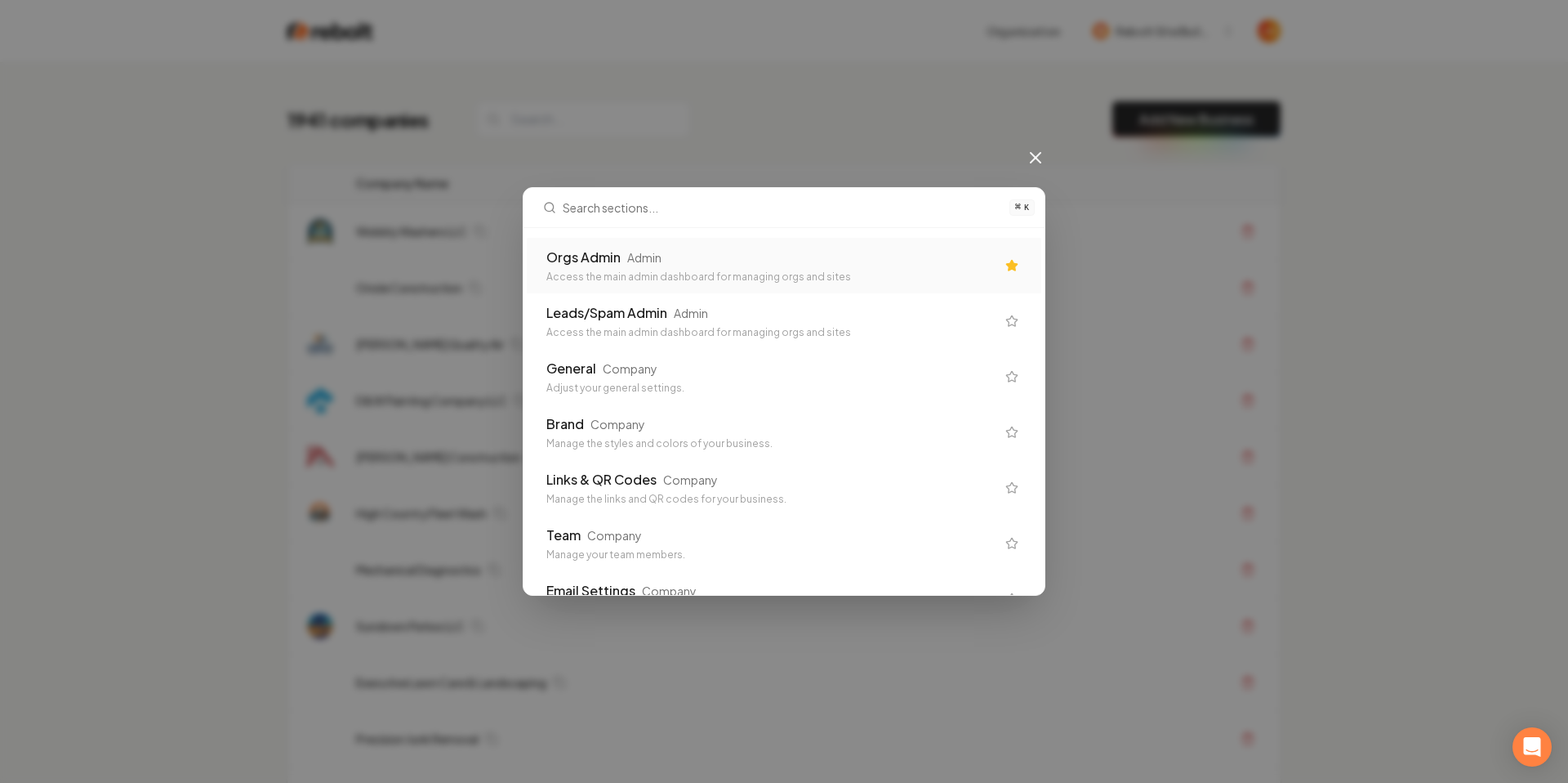
click at [651, 282] on div "Access the main admin dashboard for managing orgs and sites" at bounding box center [771, 277] width 449 height 13
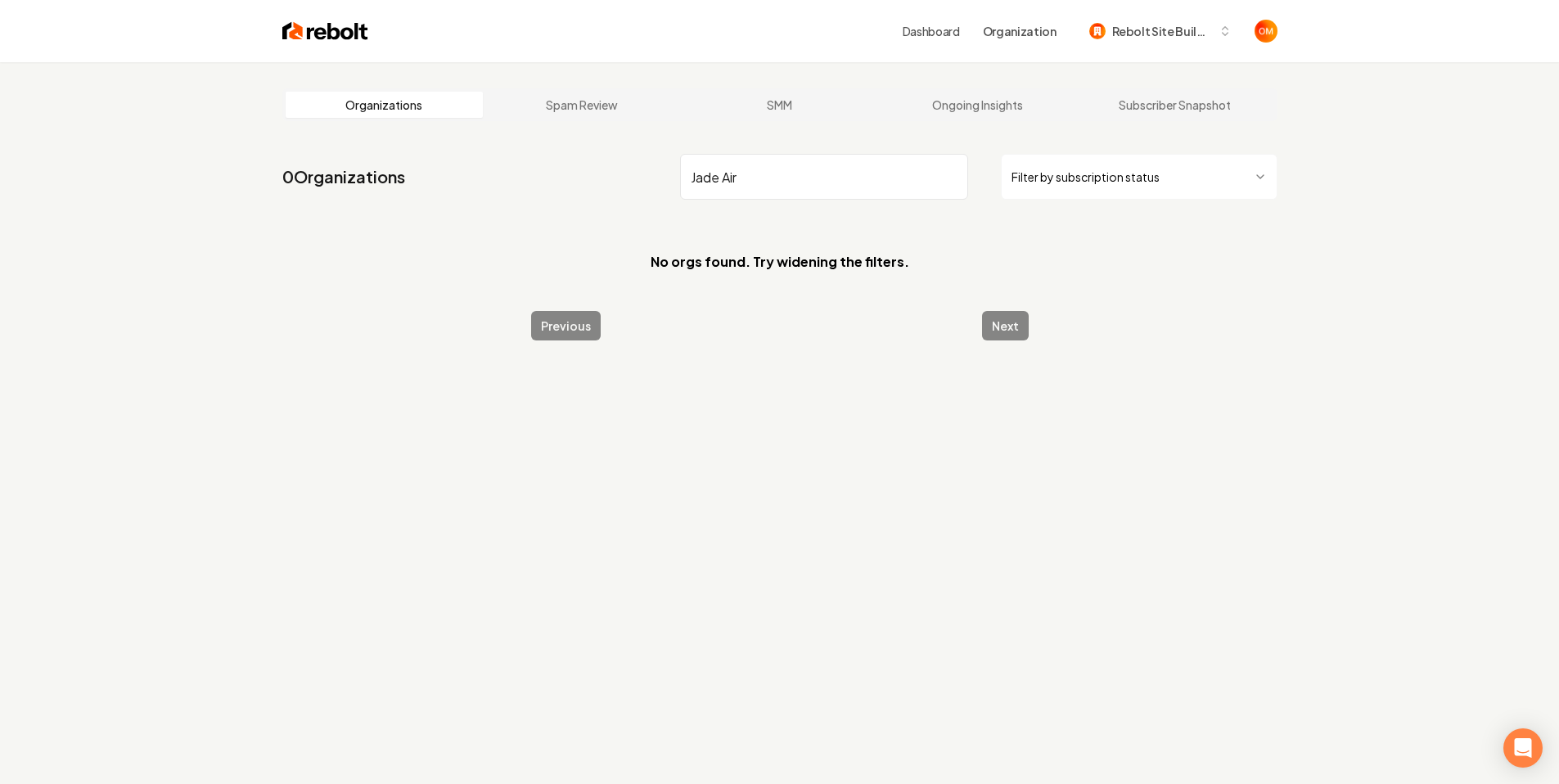
type input "Jade Air"
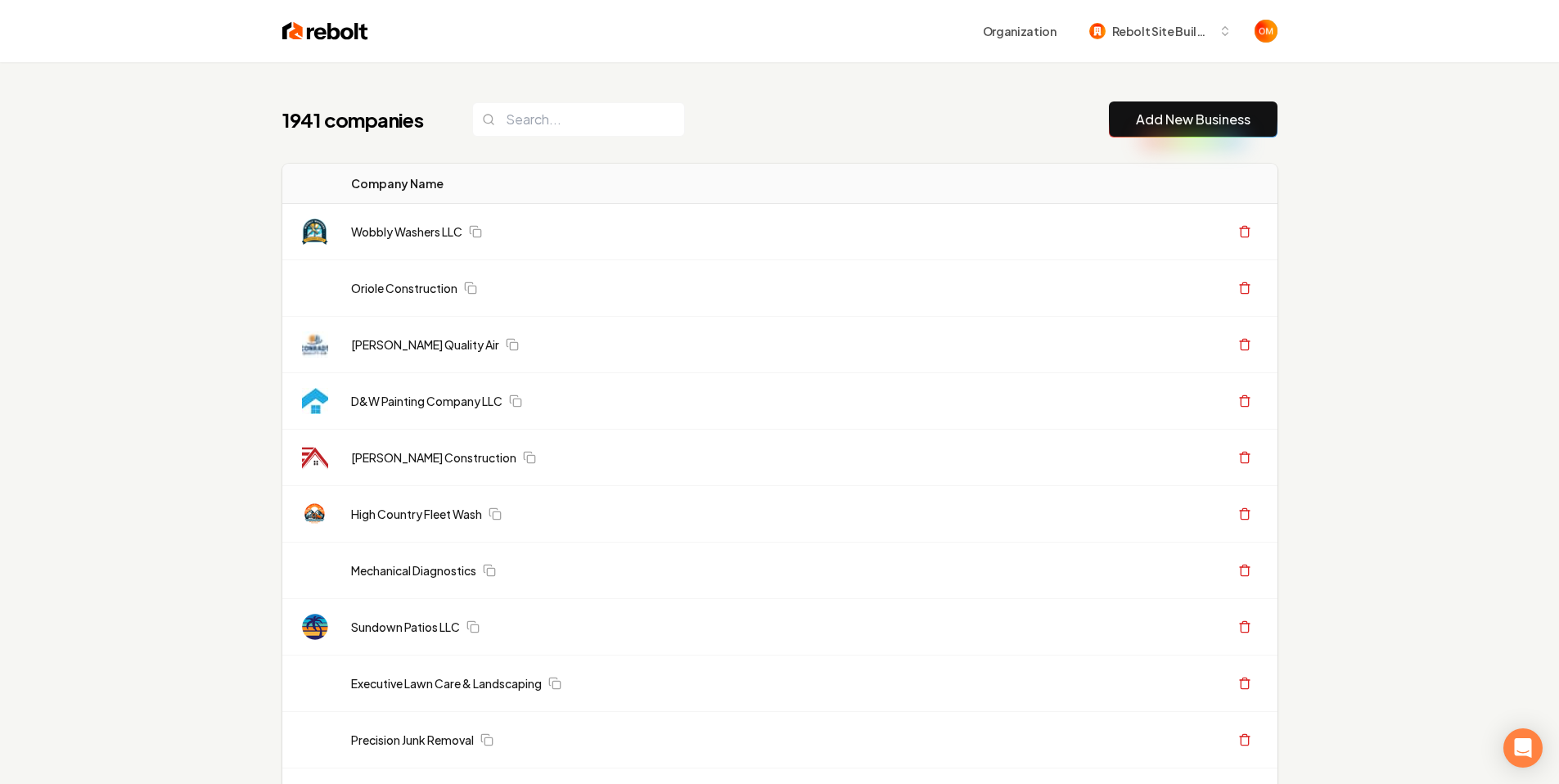
click at [709, 129] on div "1941 companies Add New Business" at bounding box center [780, 120] width 995 height 36
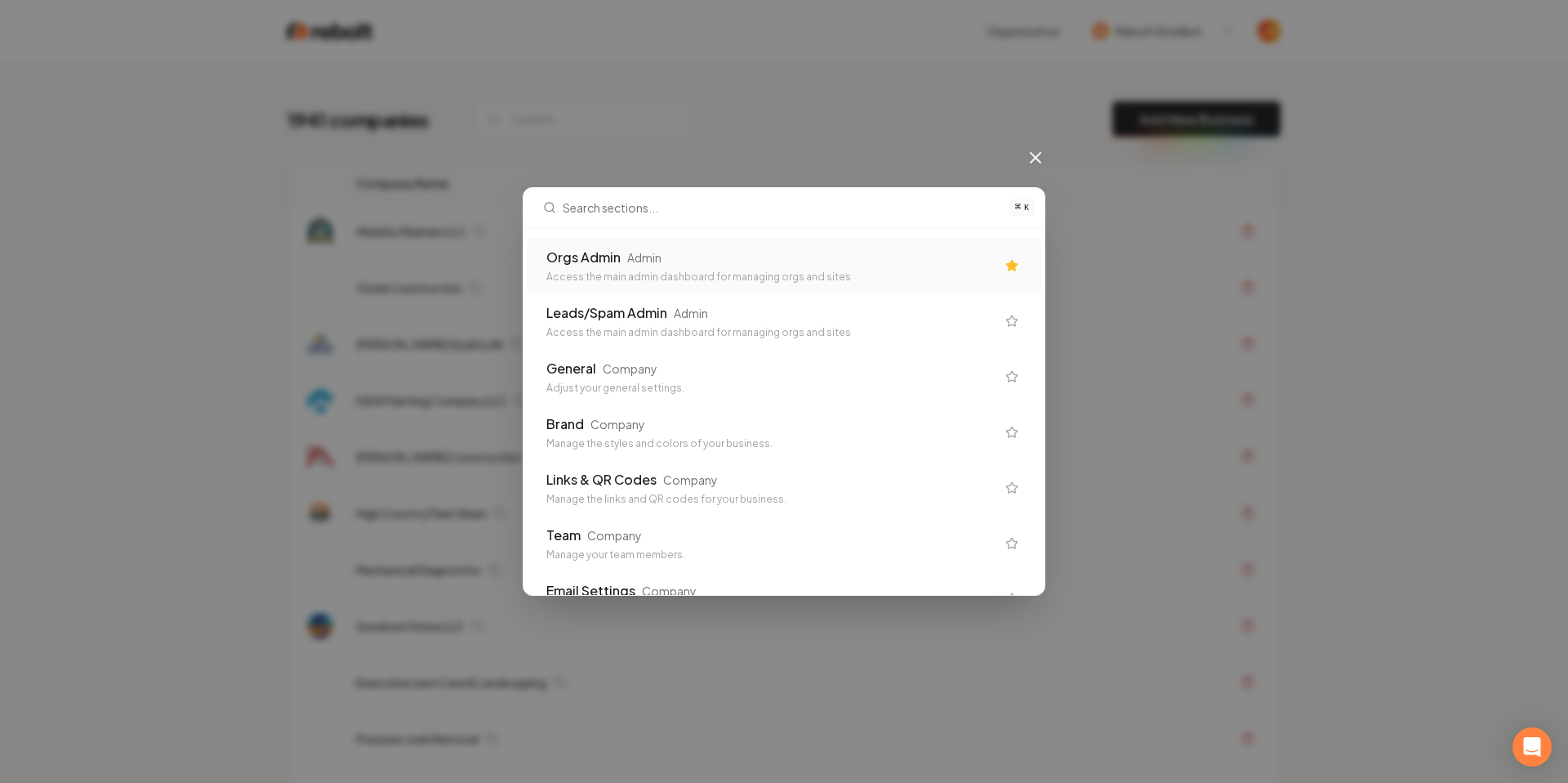
click at [735, 257] on div "Orgs Admin Admin" at bounding box center [771, 257] width 449 height 19
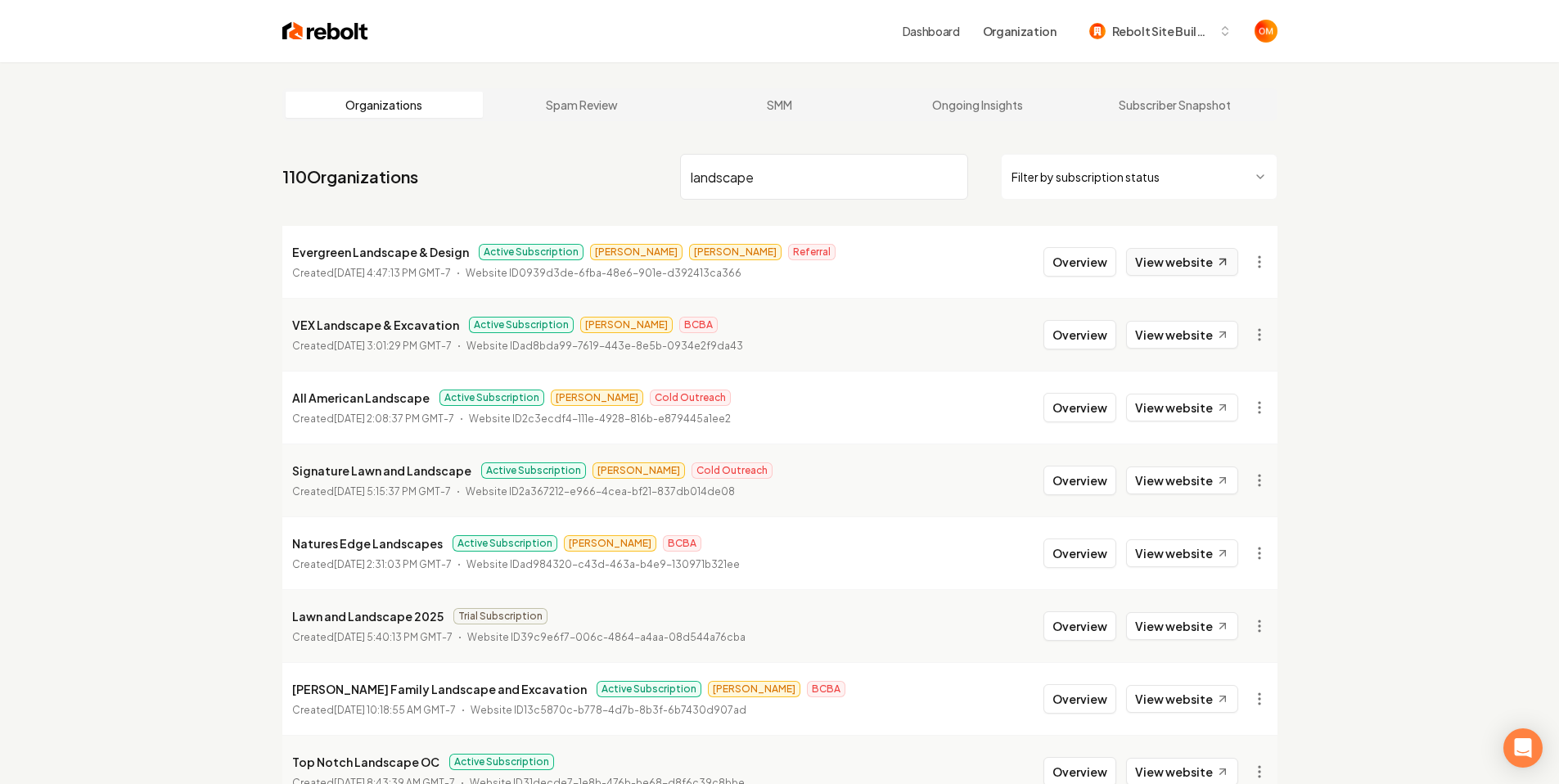
type input "landscape"
click at [1152, 270] on link "View website" at bounding box center [1181, 262] width 112 height 28
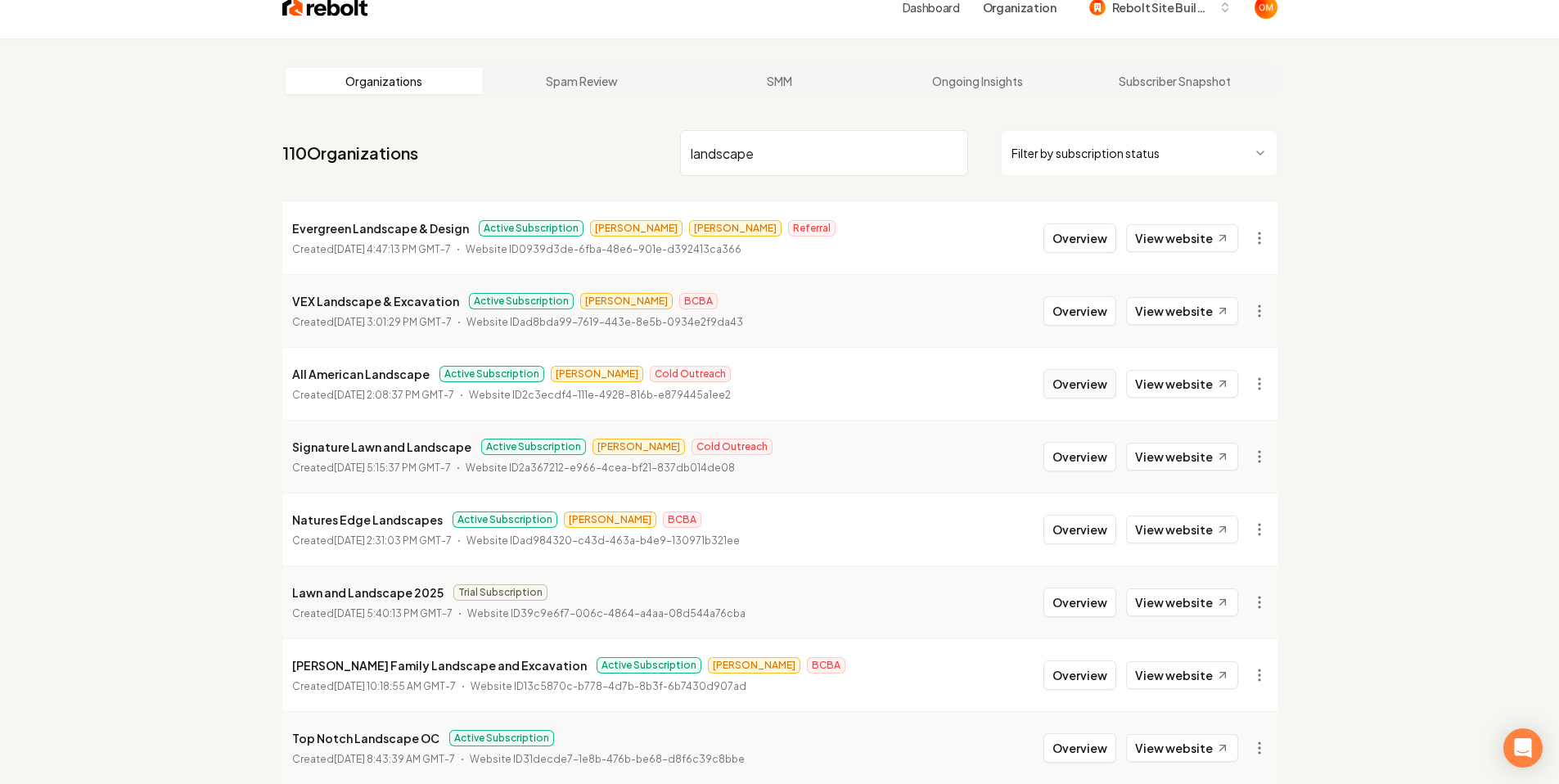
scroll to position [25, 0]
click at [1167, 382] on link "View website" at bounding box center [1181, 382] width 112 height 28
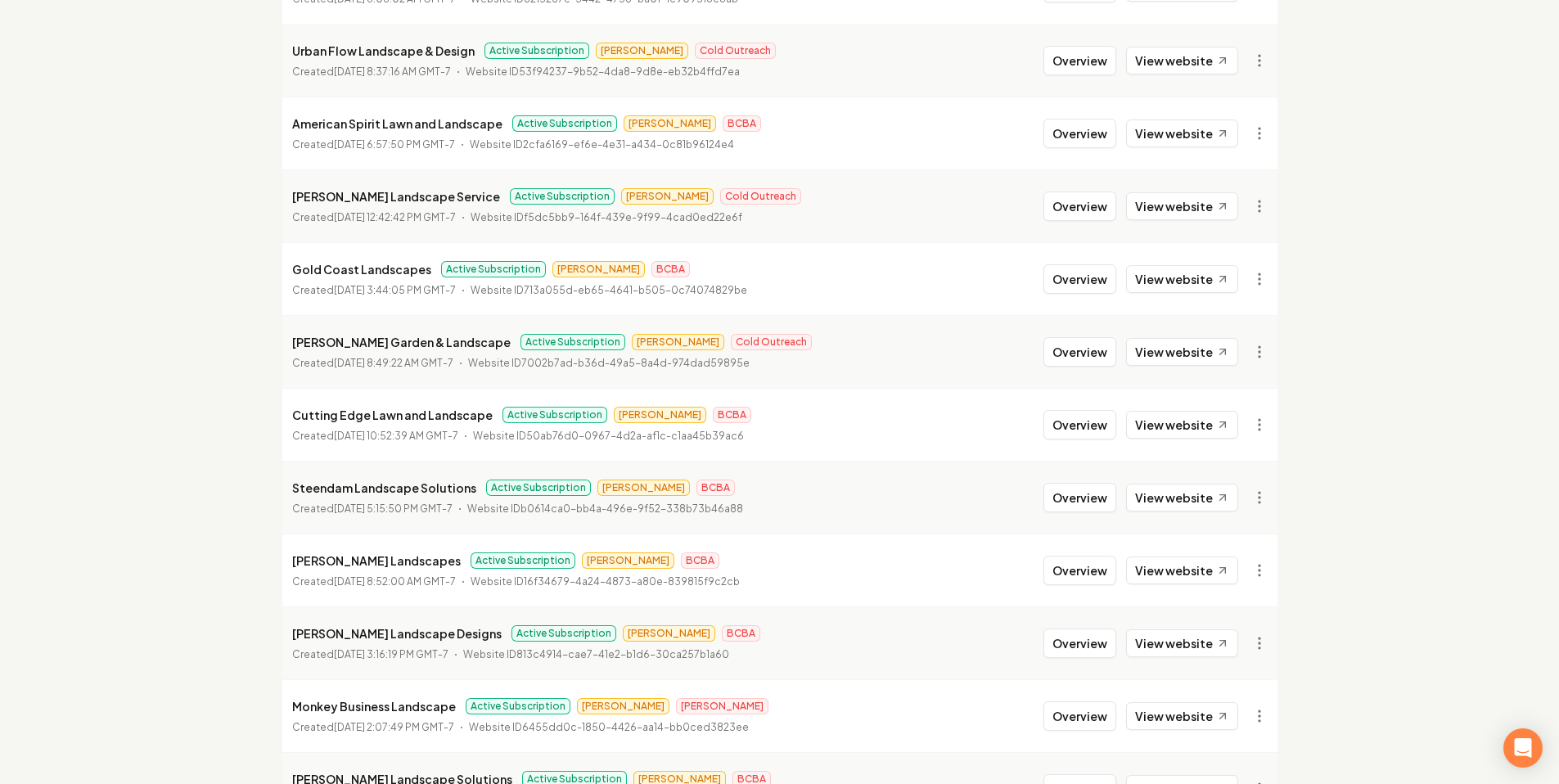
scroll to position [886, 0]
